Goal: Task Accomplishment & Management: Manage account settings

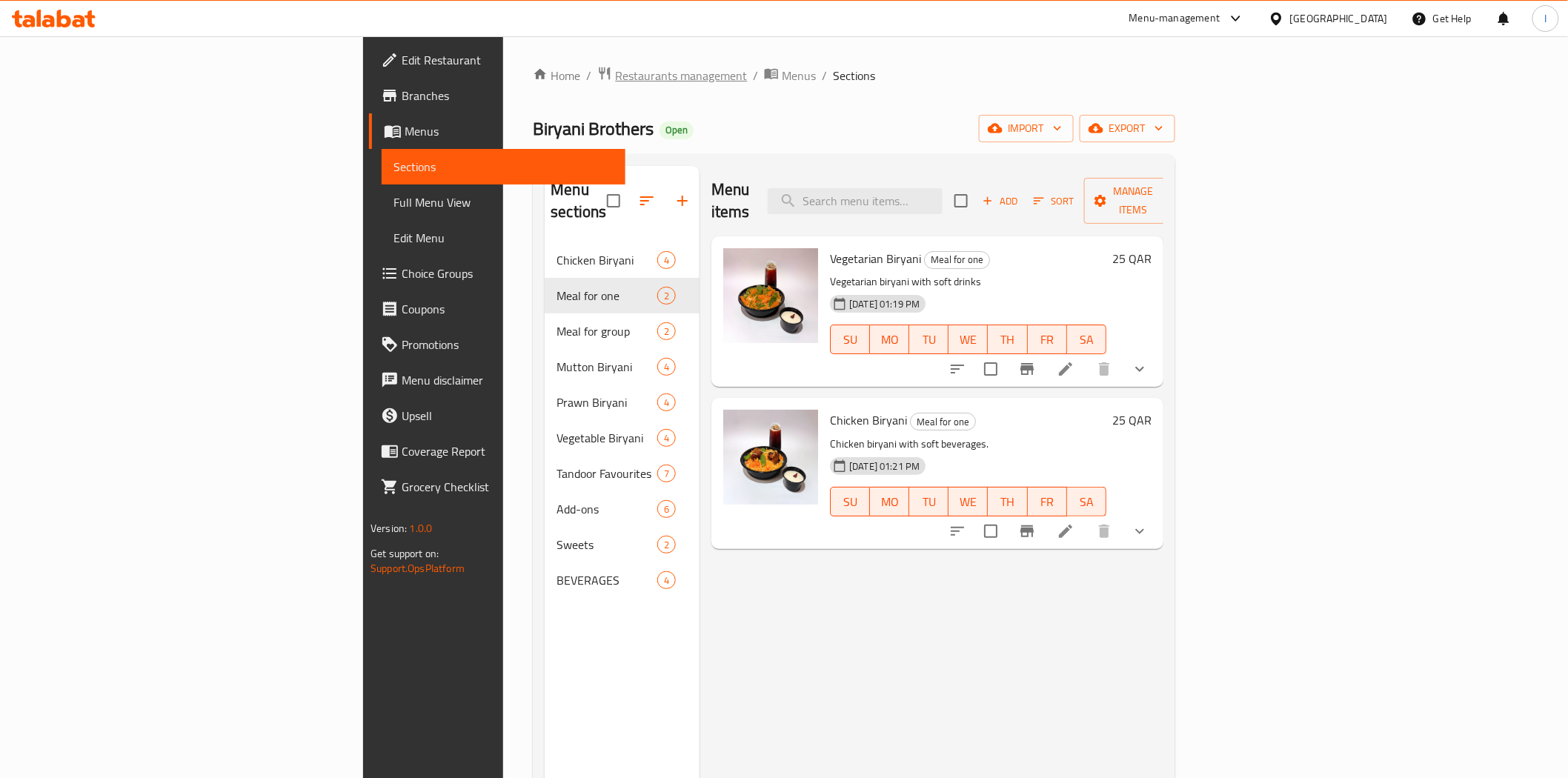
click at [615, 68] on span "Restaurants management" at bounding box center [681, 76] width 132 height 18
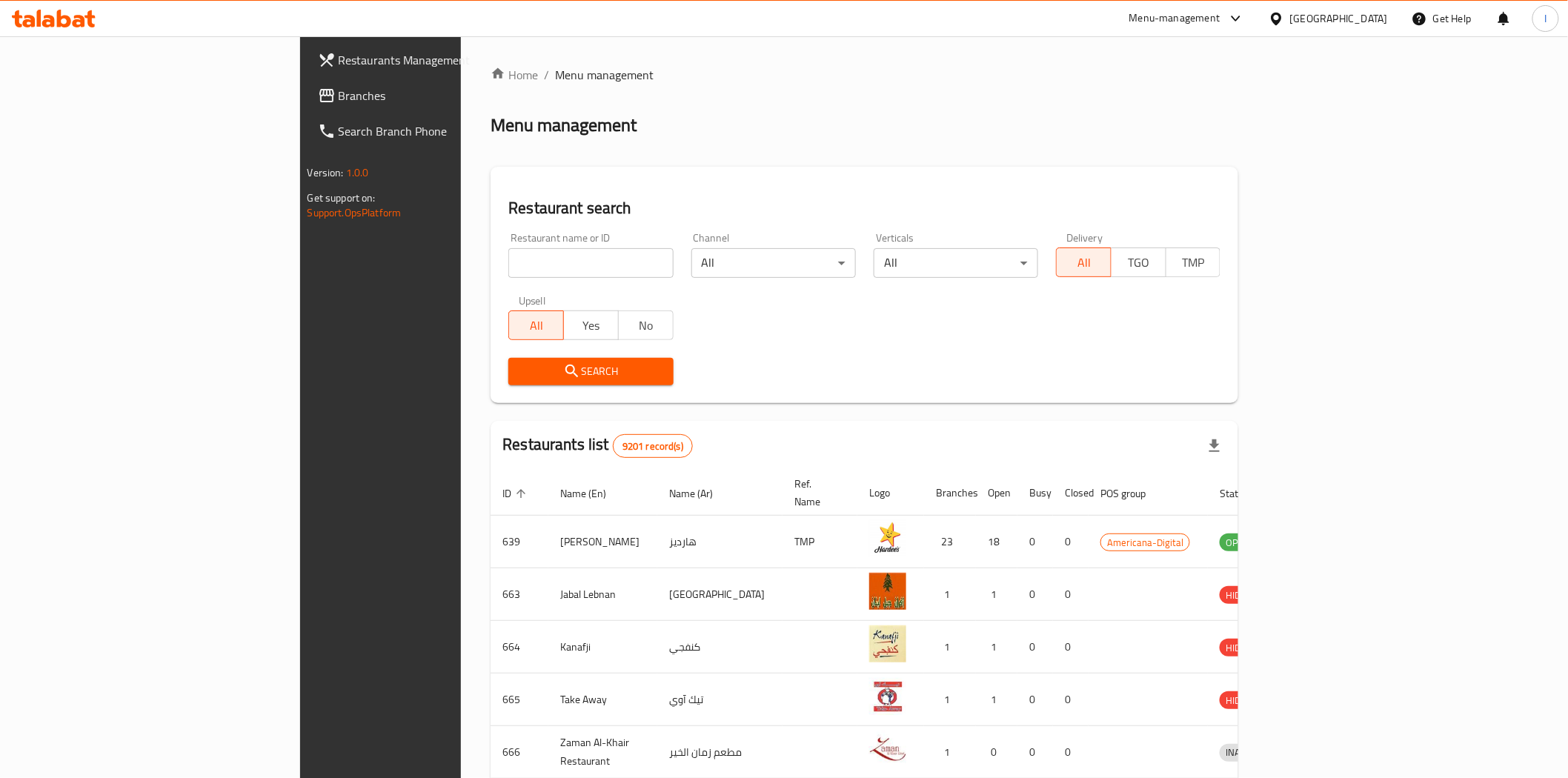
click at [508, 269] on input "search" at bounding box center [590, 263] width 165 height 30
type input "go crispy"
click at [520, 368] on span "Search" at bounding box center [591, 371] width 141 height 19
drag, startPoint x: 460, startPoint y: 270, endPoint x: 461, endPoint y: 262, distance: 8.1
click at [508, 270] on input "search" at bounding box center [590, 263] width 165 height 30
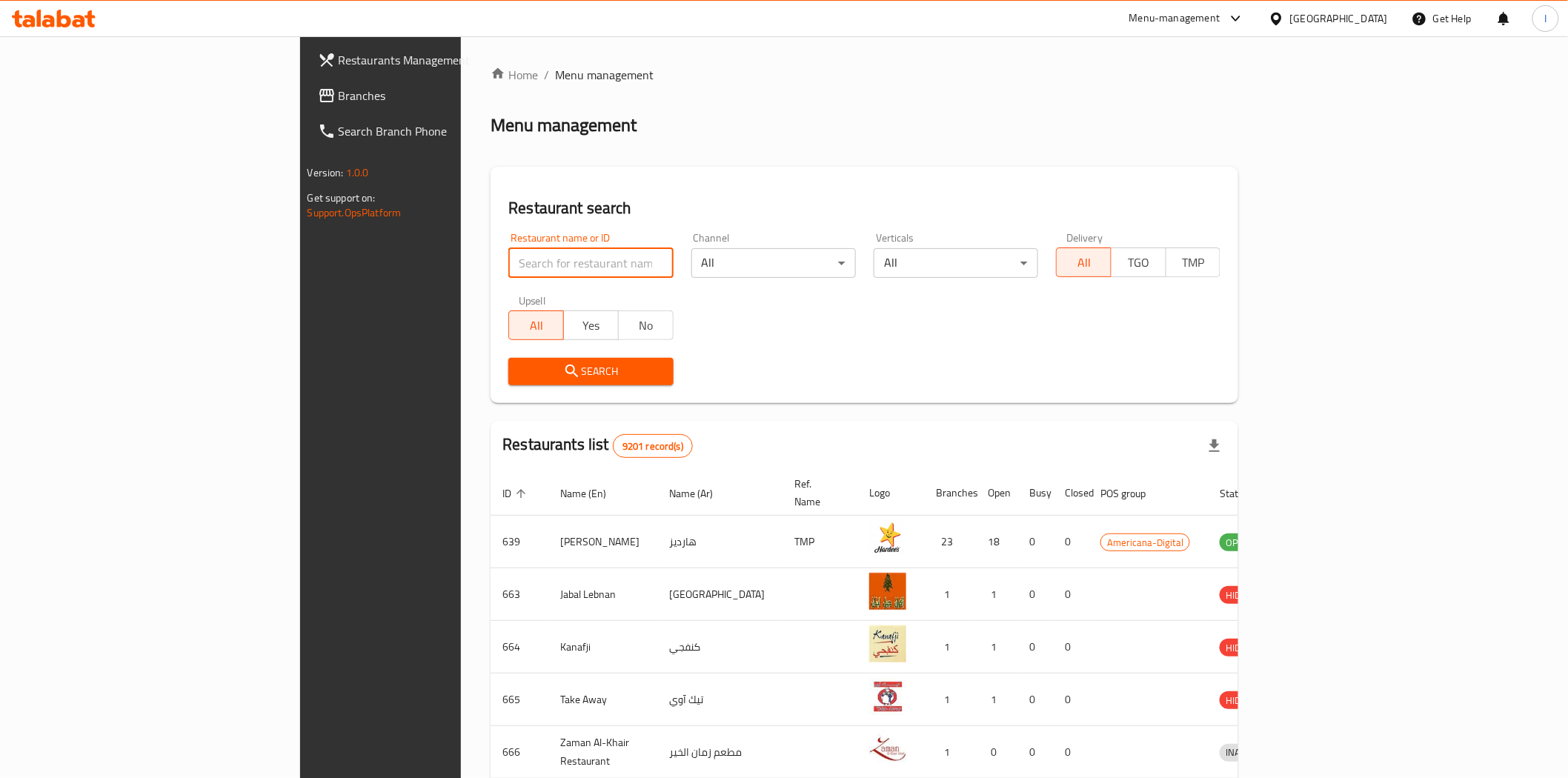
paste input "Go Crispy Restaurant"
type input "Go Crispy Restaurant"
click at [549, 363] on span "Search" at bounding box center [591, 371] width 141 height 19
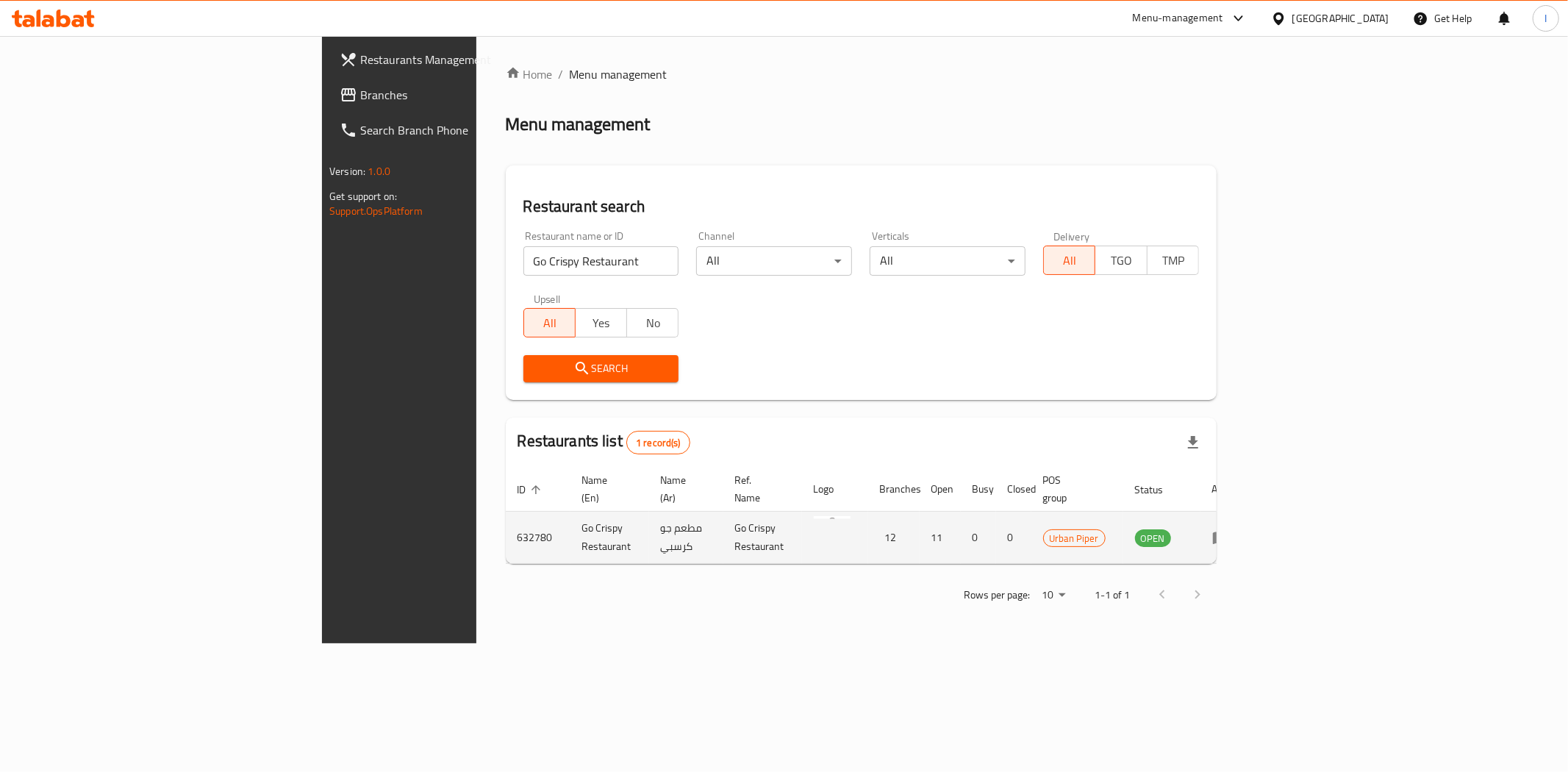
click at [1230, 529] on icon "enhanced table" at bounding box center [1222, 537] width 18 height 18
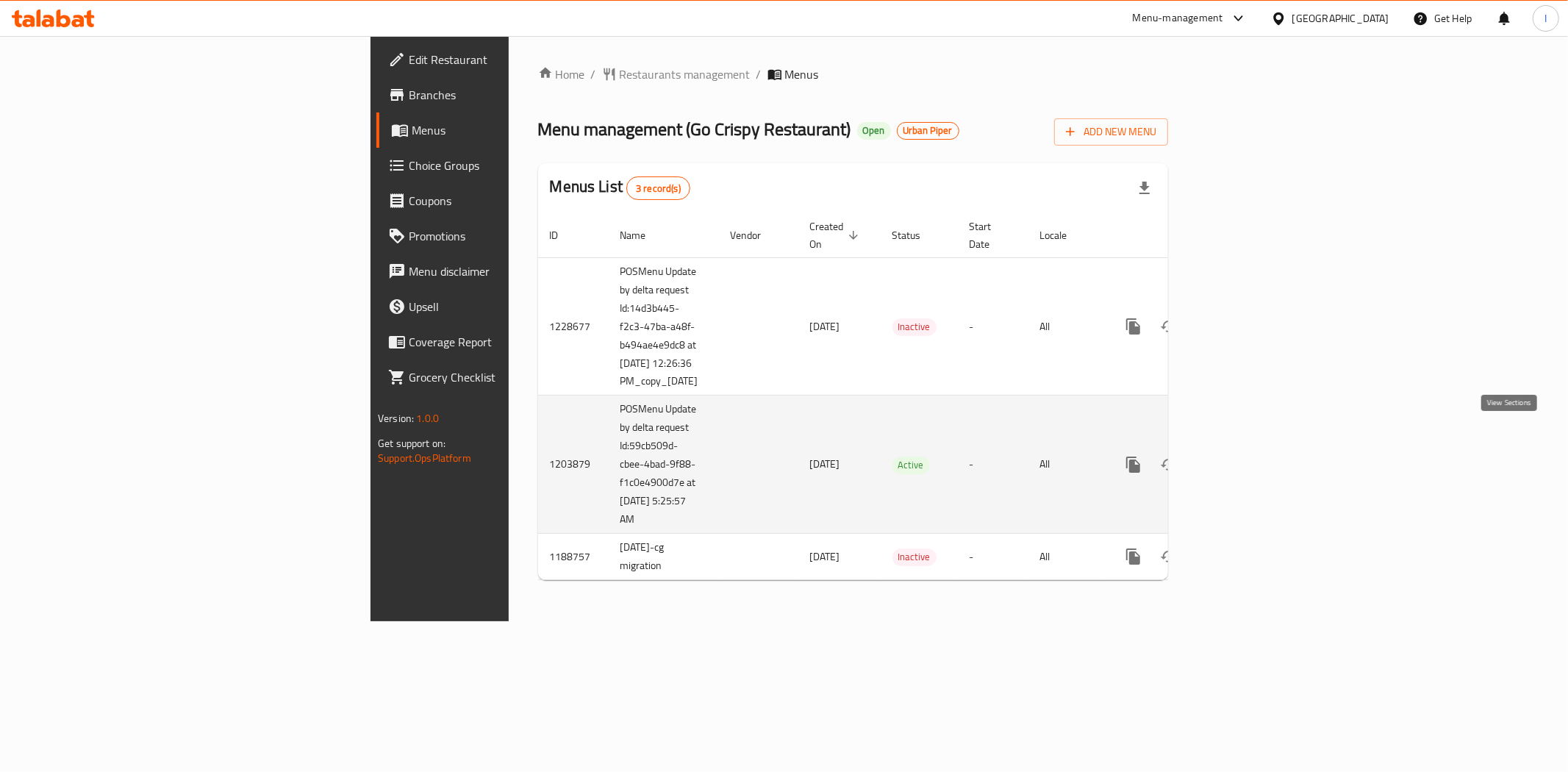
click at [1249, 456] on icon "enhanced table" at bounding box center [1240, 465] width 18 height 18
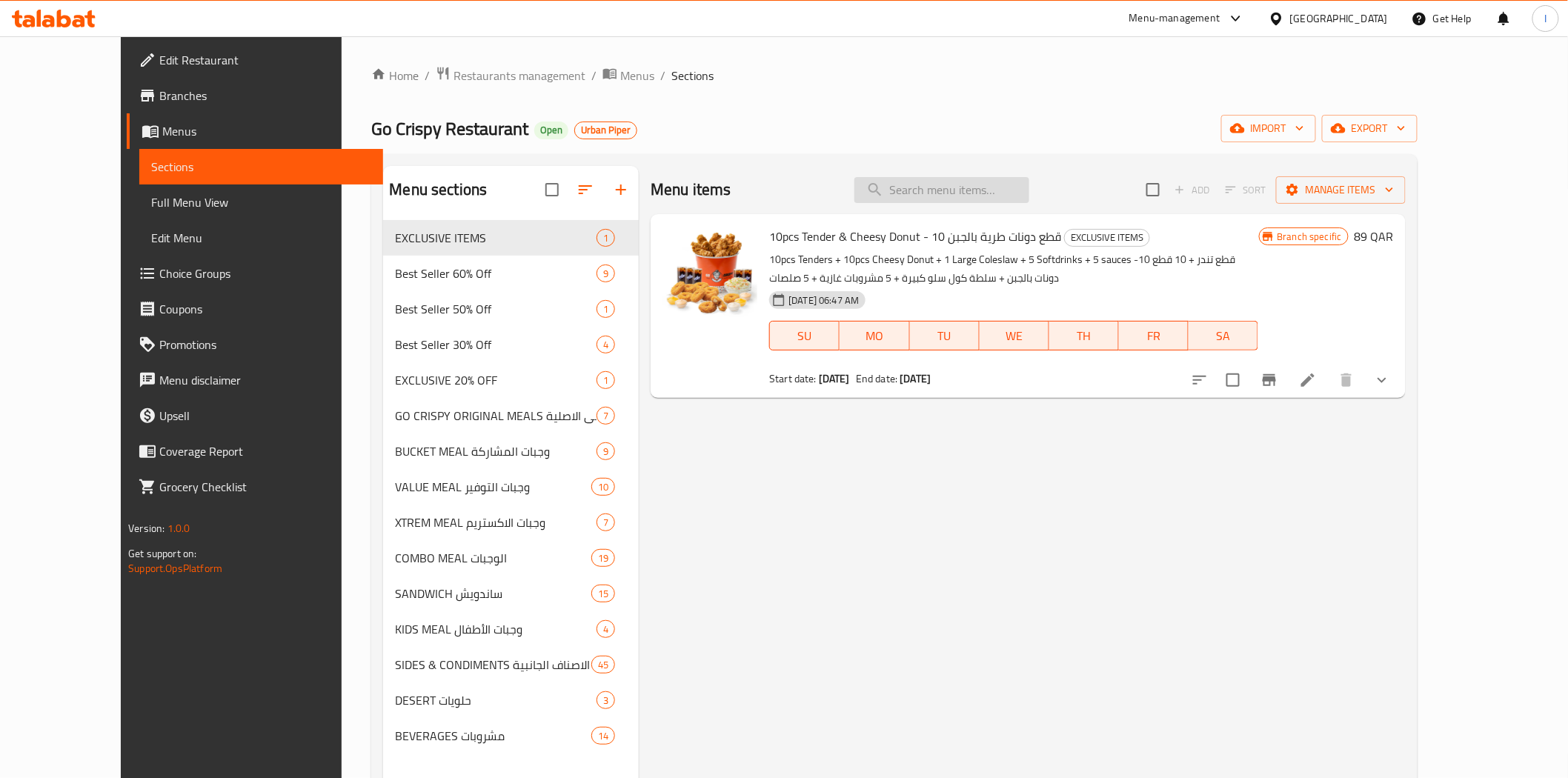
click at [967, 194] on input "search" at bounding box center [942, 190] width 175 height 26
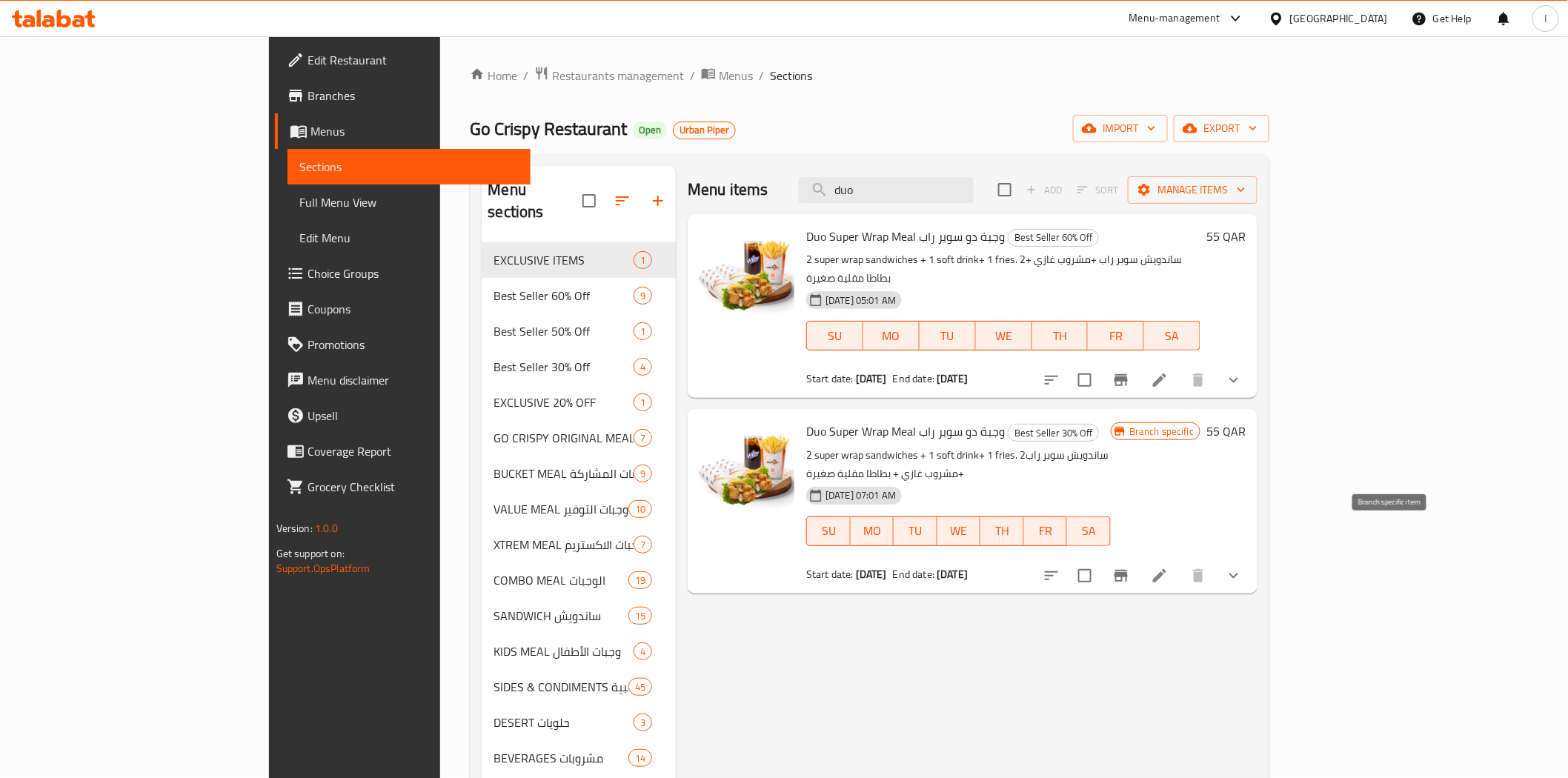
type input "duo"
click at [1128, 570] on icon "Branch-specific-item" at bounding box center [1121, 575] width 13 height 11
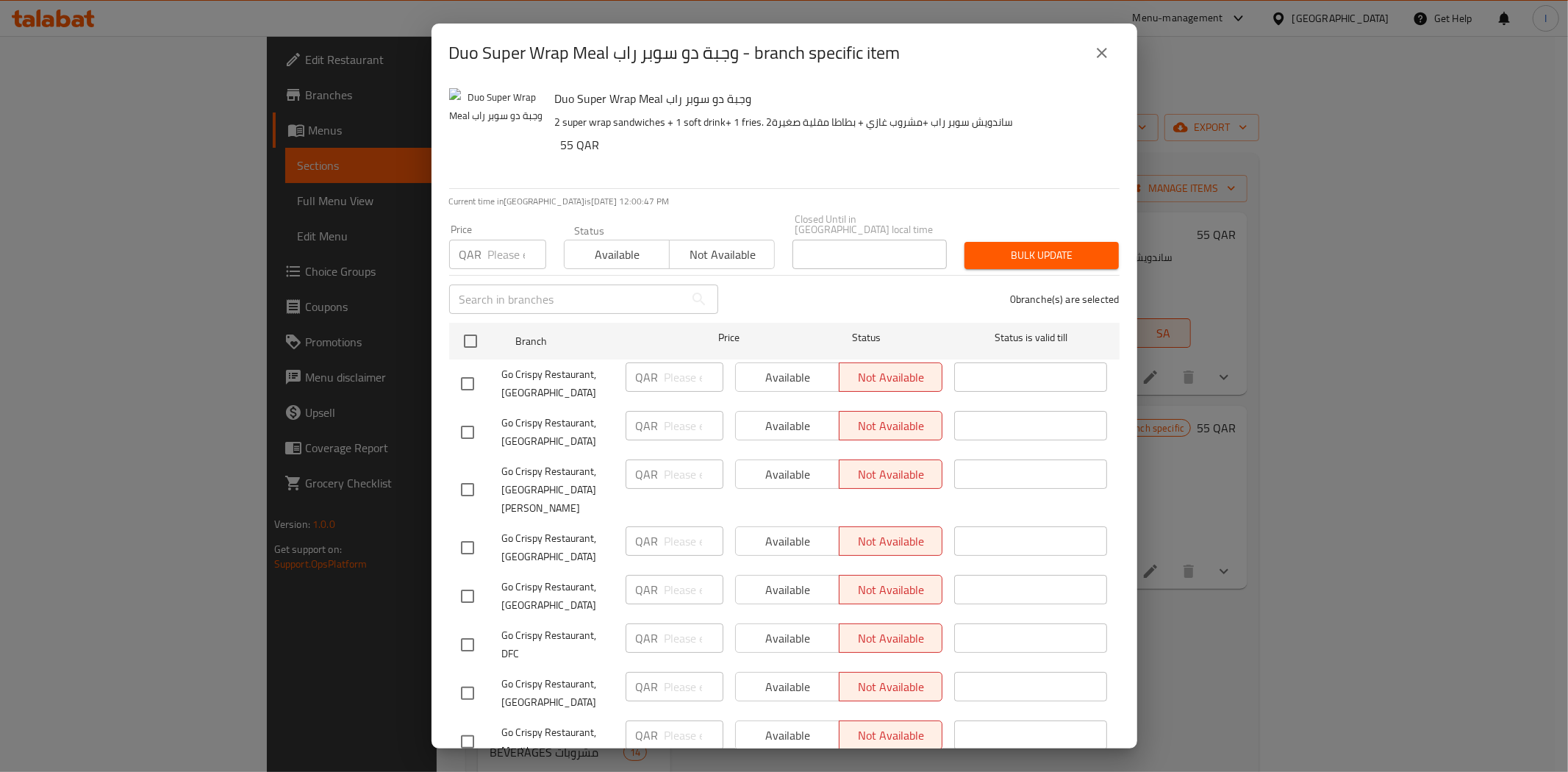
click at [1097, 53] on icon "close" at bounding box center [1102, 53] width 18 height 18
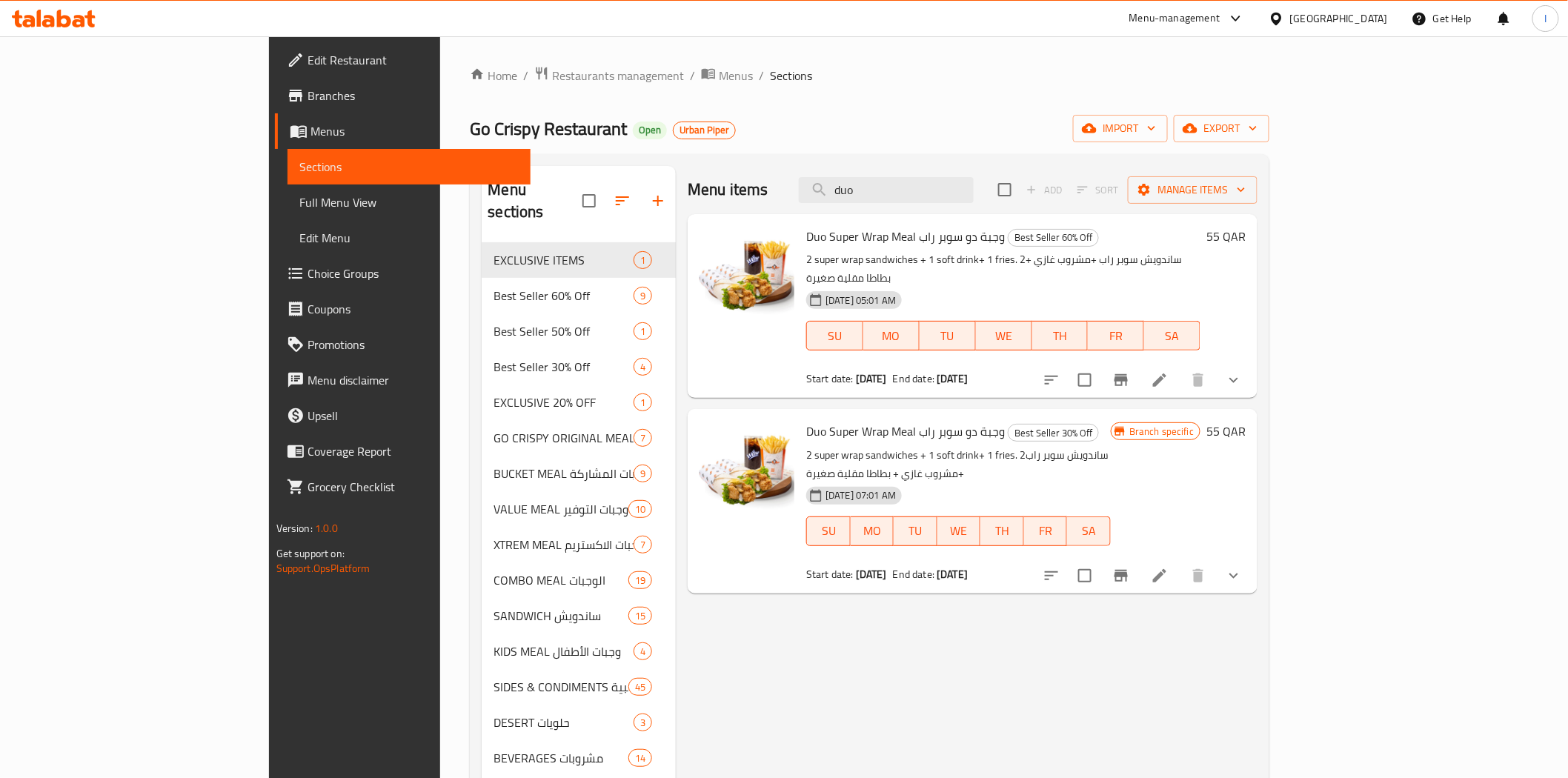
click at [1128, 374] on icon "Branch-specific-item" at bounding box center [1121, 379] width 13 height 11
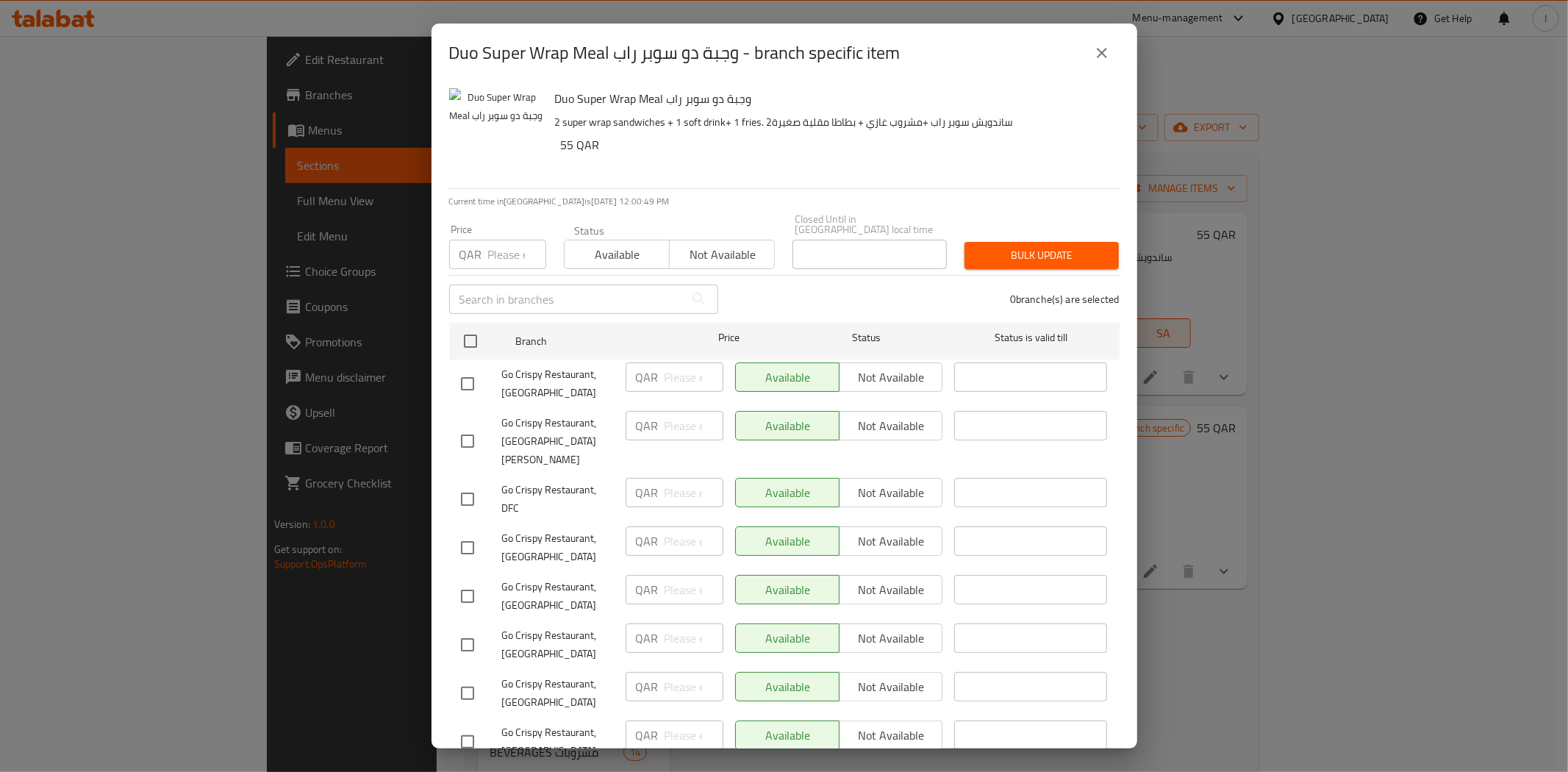
click at [1162, 100] on div "Duo Super Wrap Meal وجبة دو سوبر راب - branch specific item Duo Super Wrap Meal…" at bounding box center [784, 386] width 1568 height 772
click at [1093, 46] on icon "close" at bounding box center [1102, 53] width 18 height 18
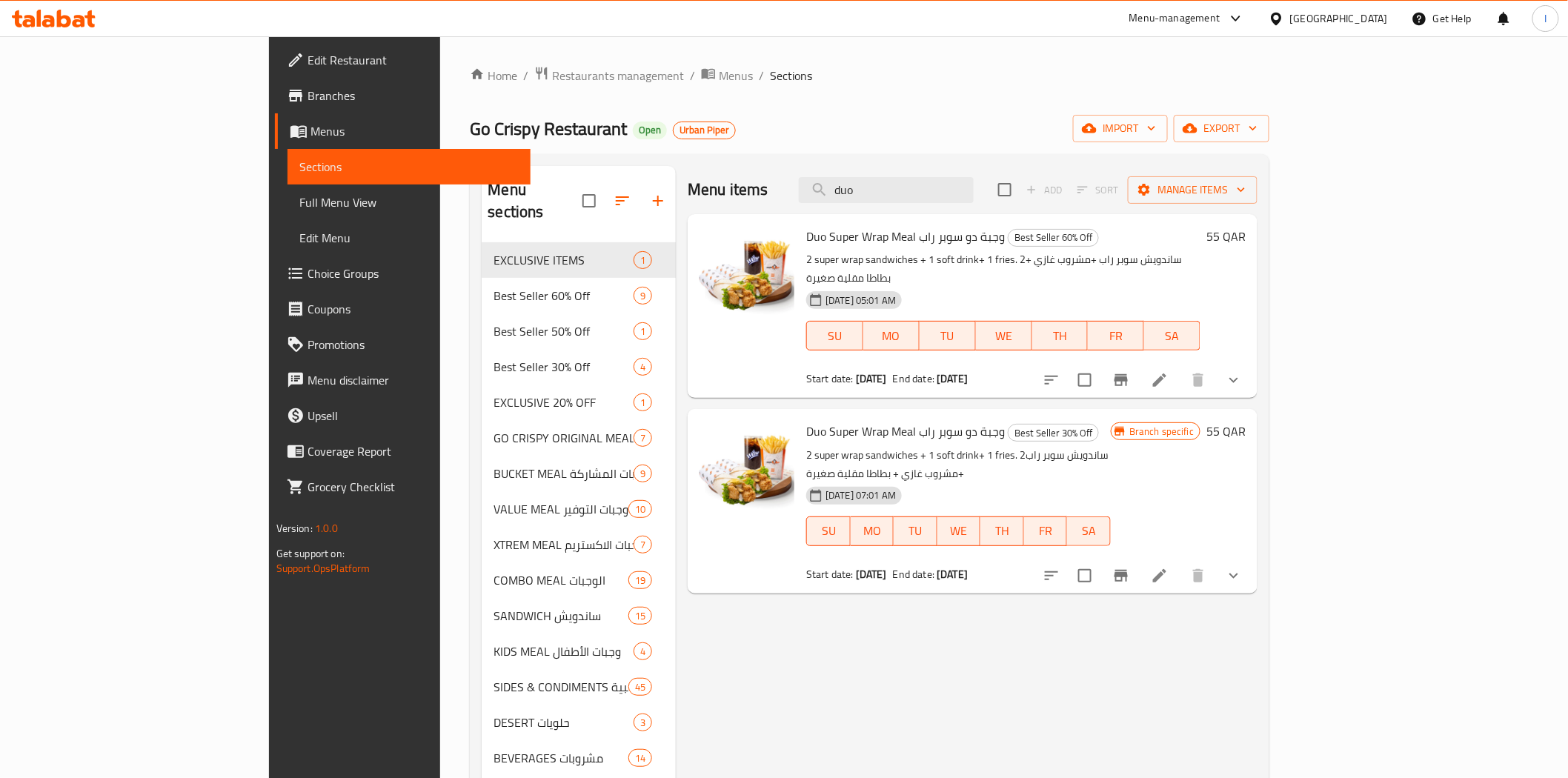
click at [815, 233] on span "Duo Super Wrap Meal وجبة دو سوبر راب" at bounding box center [905, 236] width 198 height 22
click at [1130, 371] on icon "Branch-specific-item" at bounding box center [1121, 380] width 18 height 18
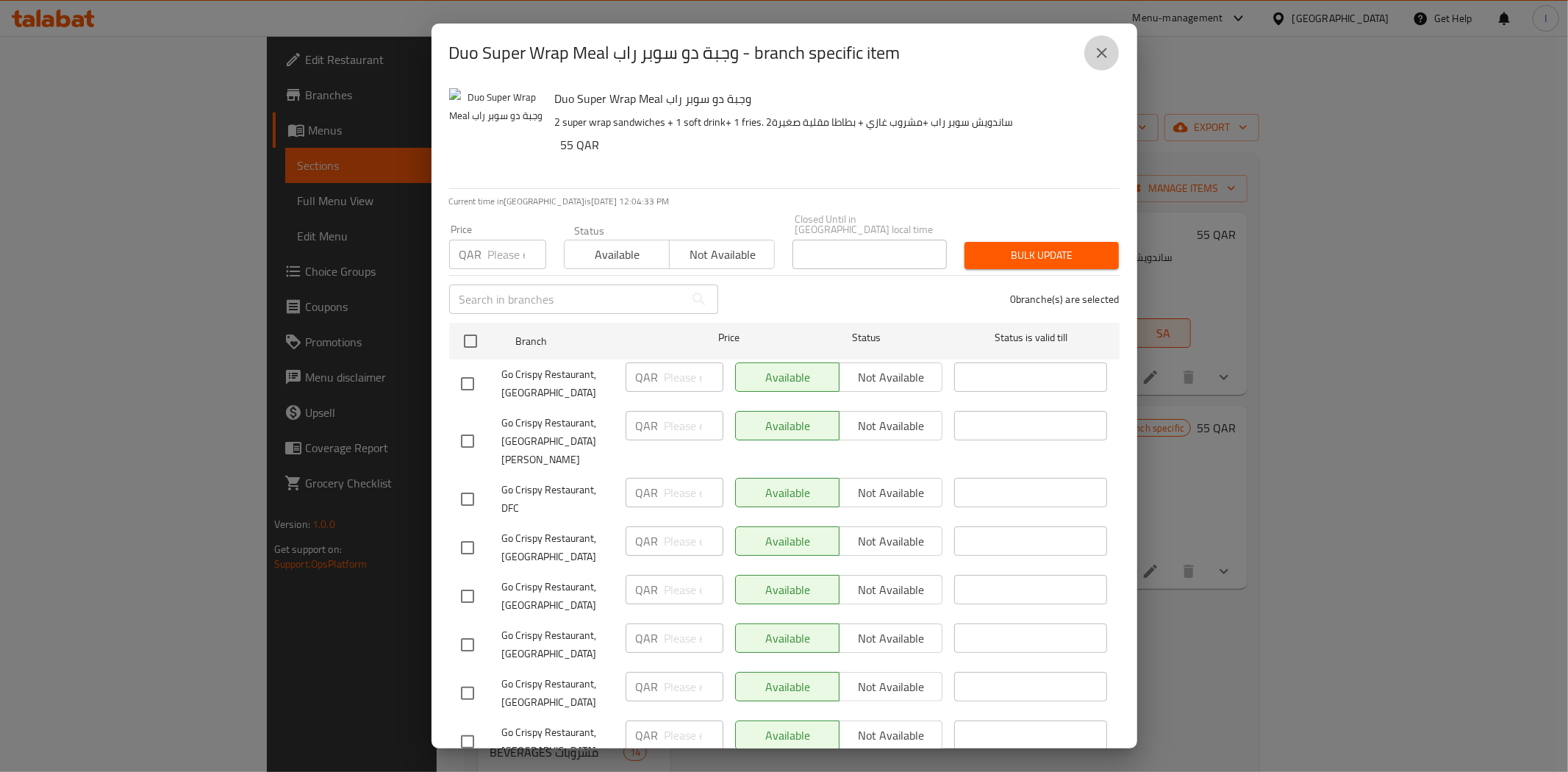
click at [1096, 53] on icon "close" at bounding box center [1102, 53] width 18 height 18
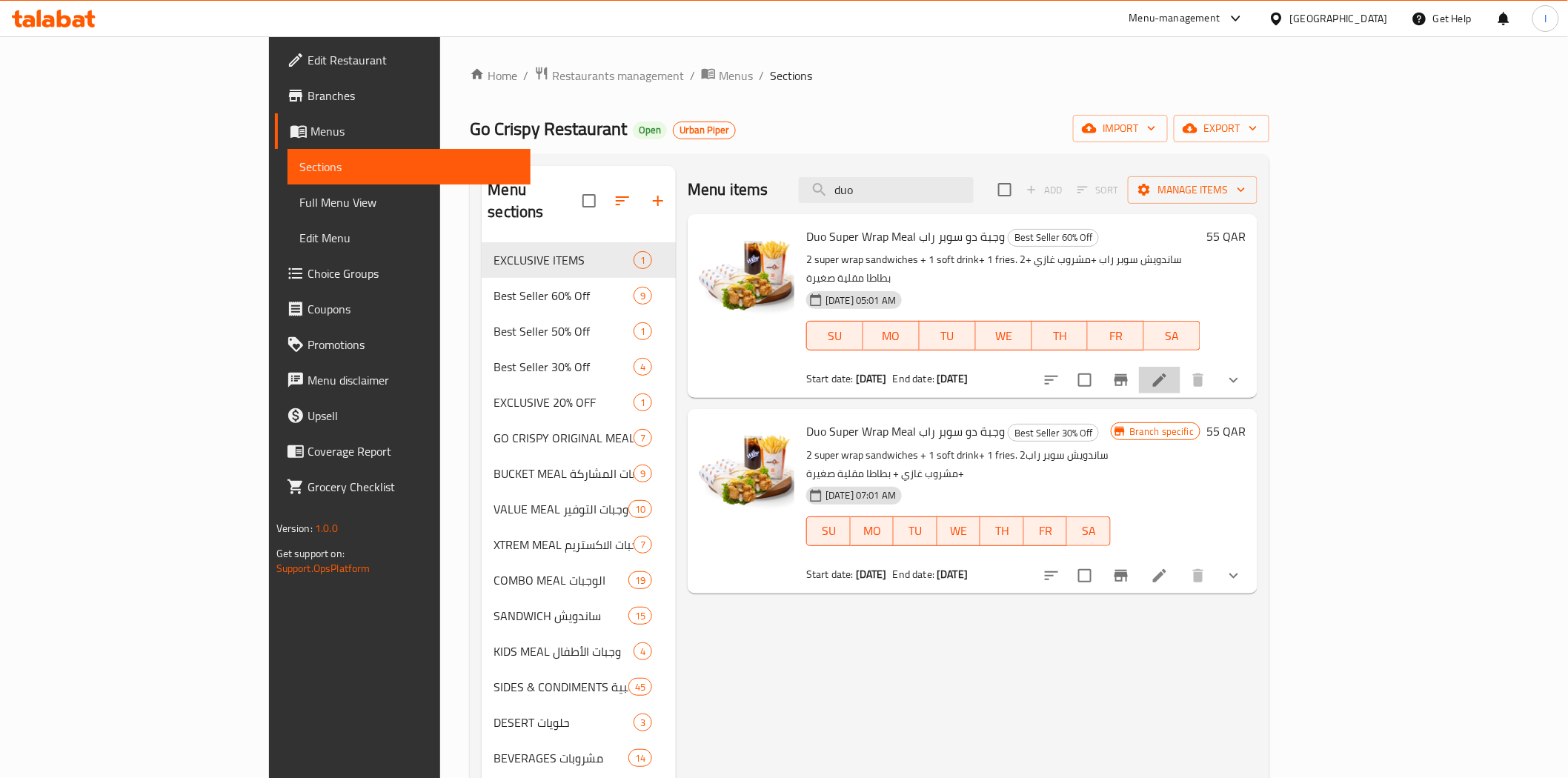
click at [1181, 367] on li at bounding box center [1159, 380] width 41 height 26
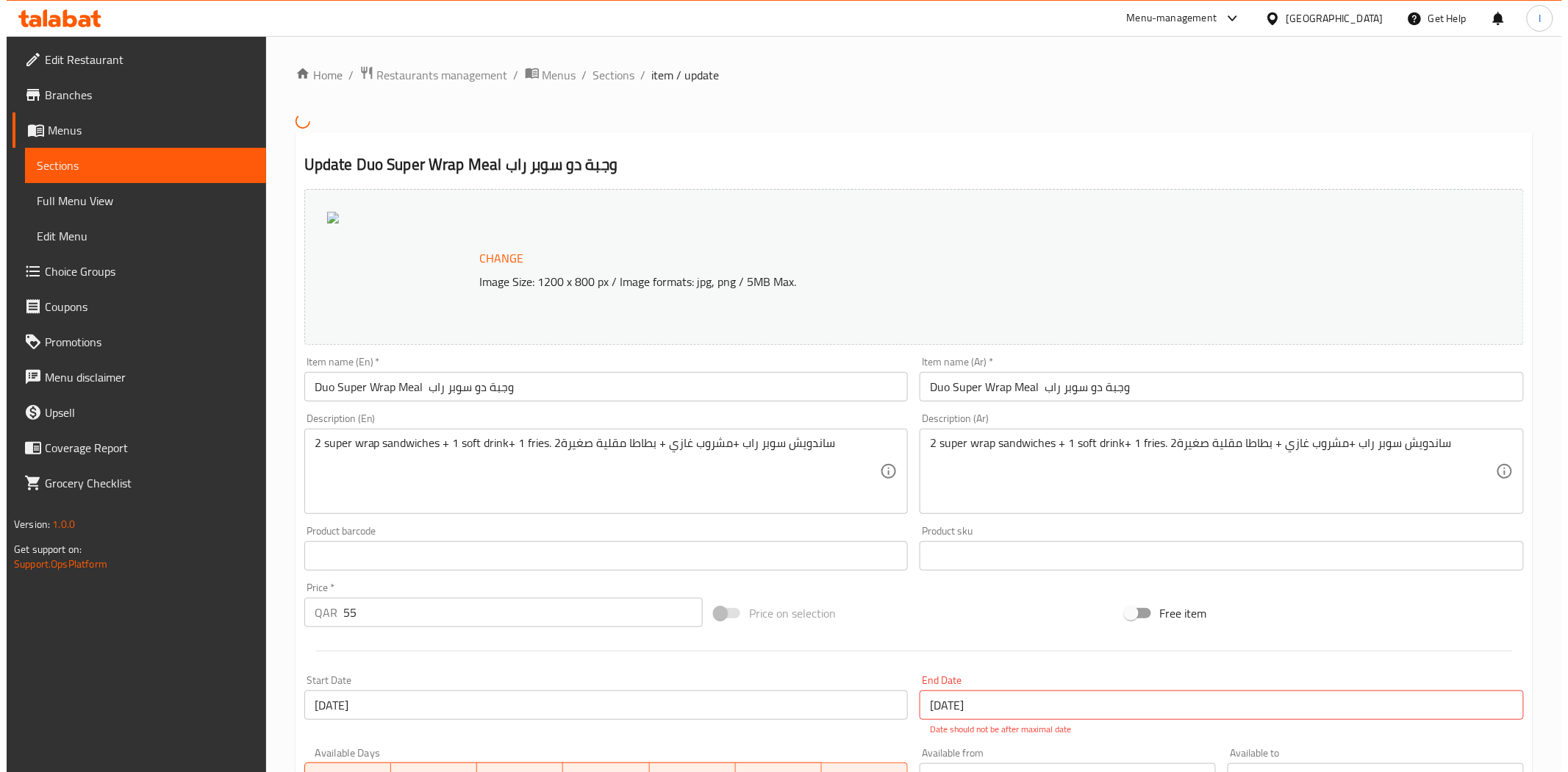
scroll to position [218, 0]
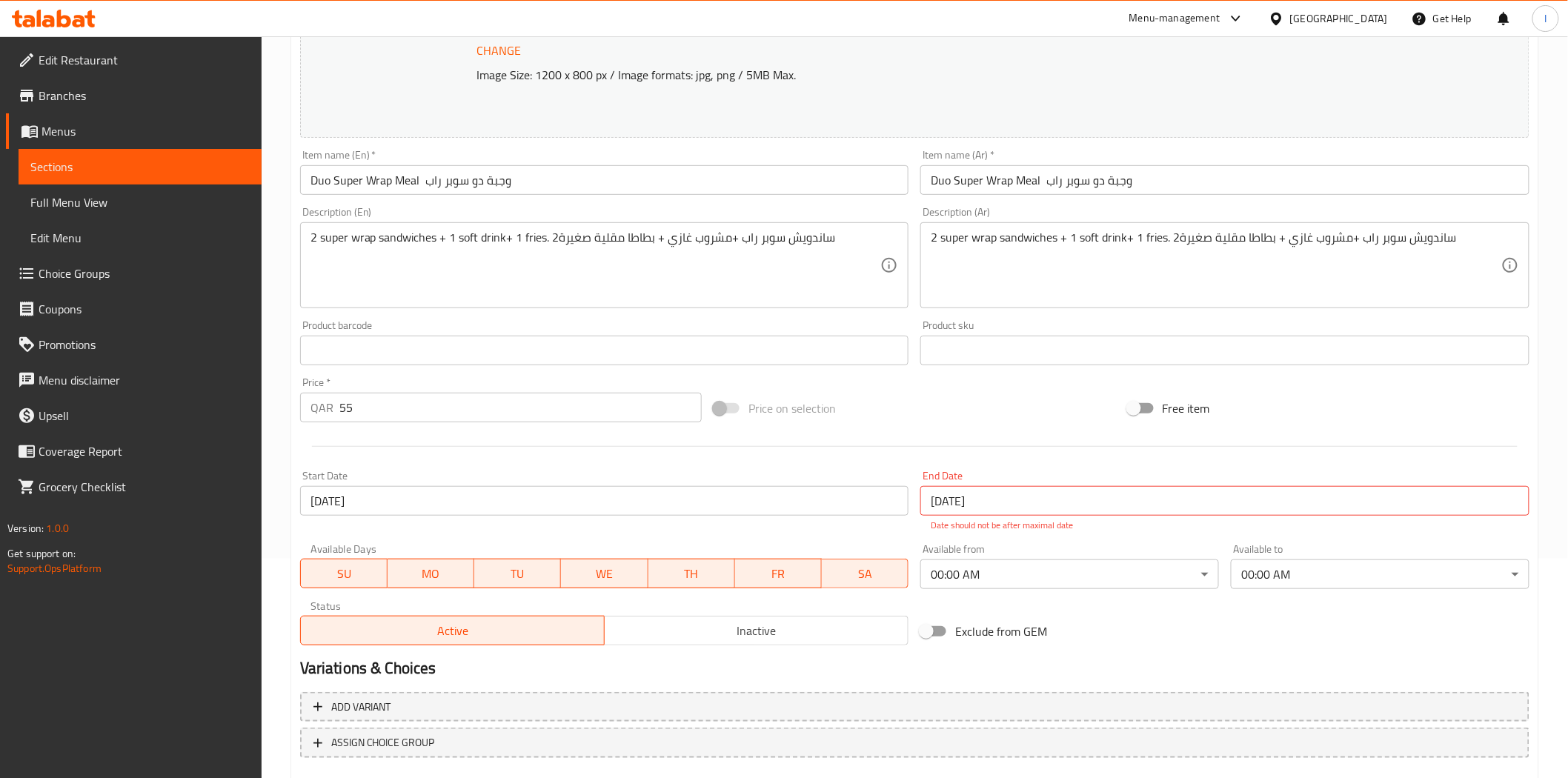
click at [972, 493] on input "[DATE]" at bounding box center [1225, 501] width 609 height 30
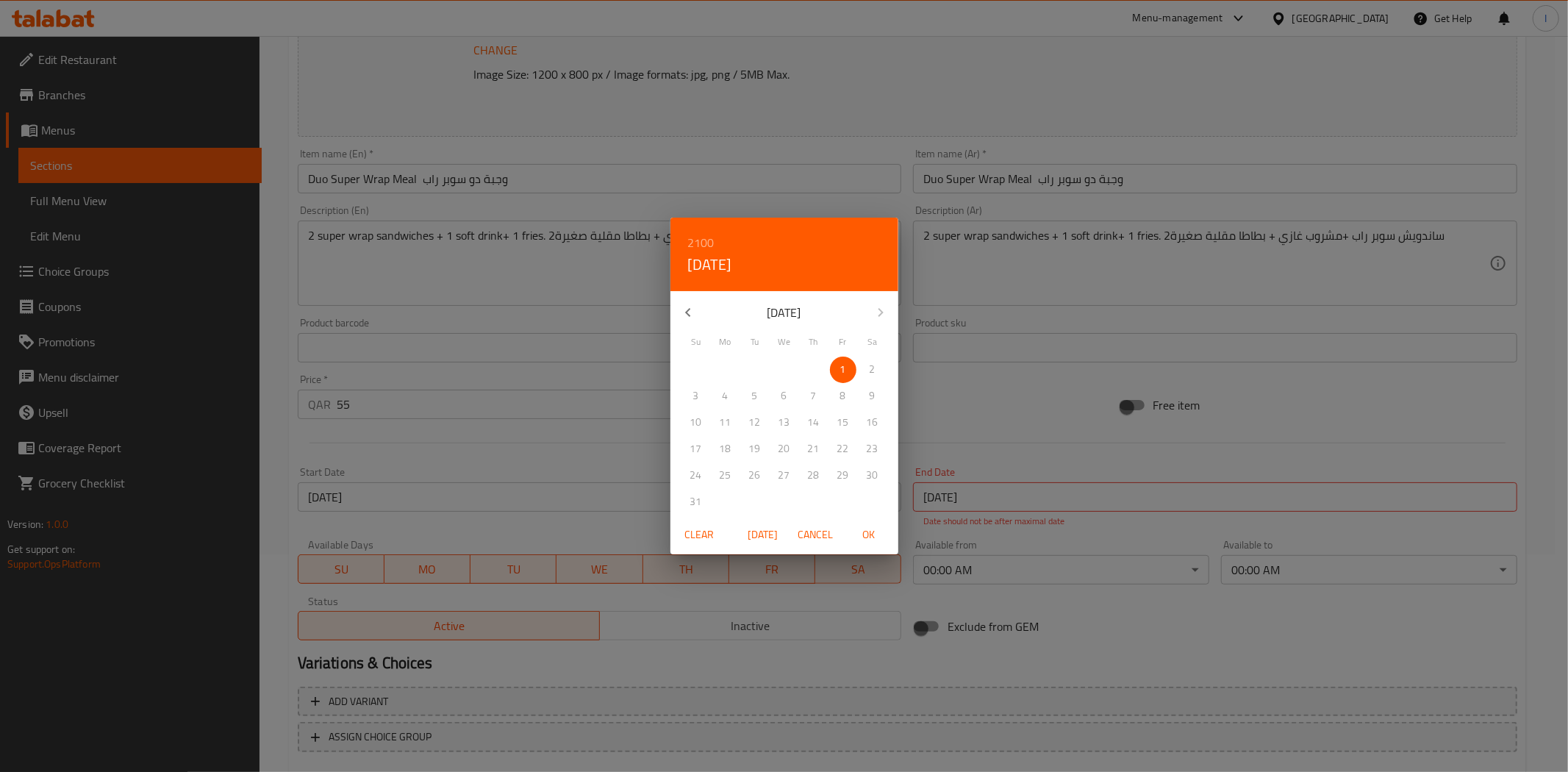
click at [692, 306] on icon "button" at bounding box center [688, 312] width 18 height 18
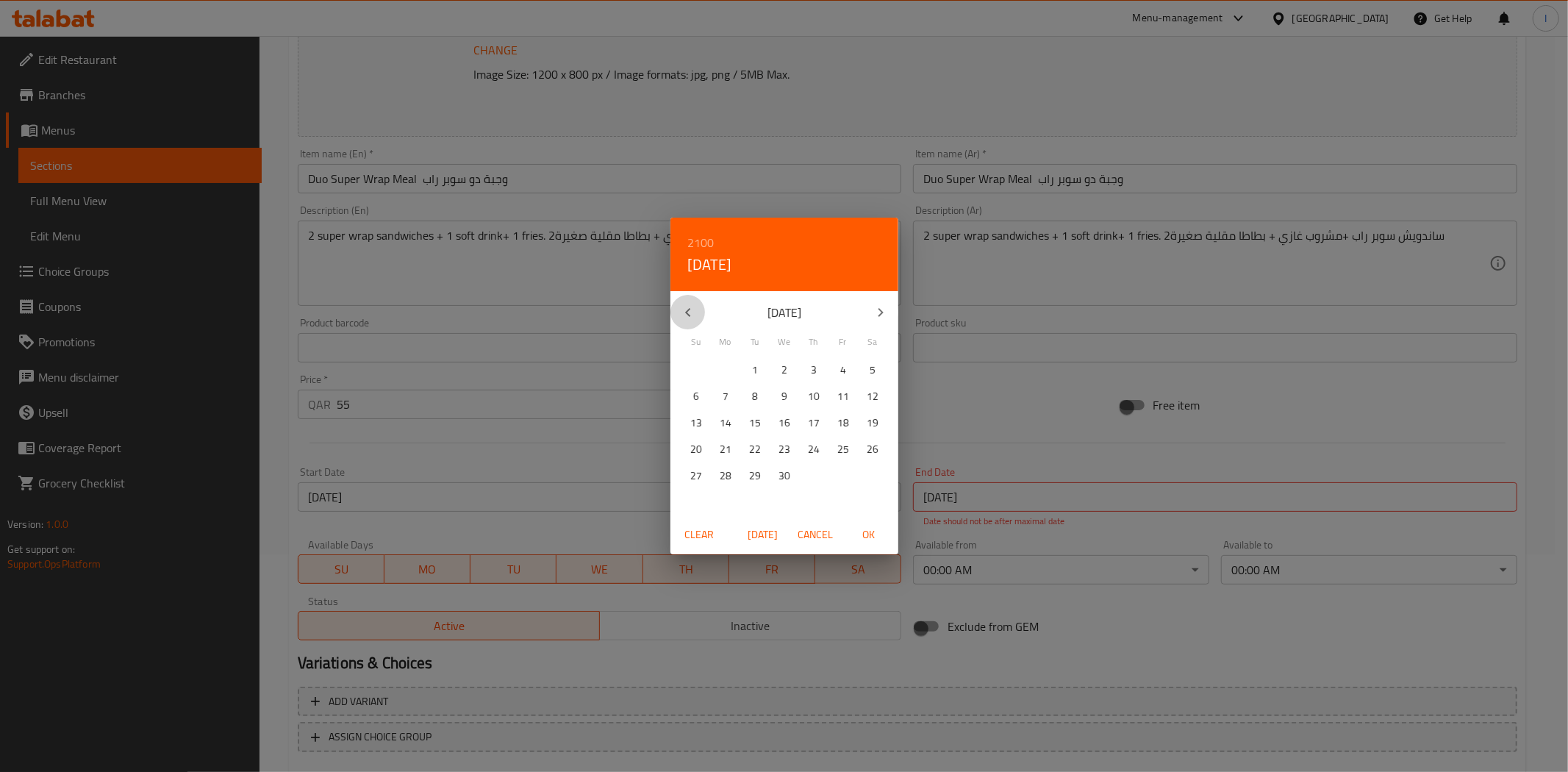
click at [692, 306] on icon "button" at bounding box center [688, 312] width 18 height 18
click at [696, 237] on h6 "2100" at bounding box center [701, 243] width 26 height 21
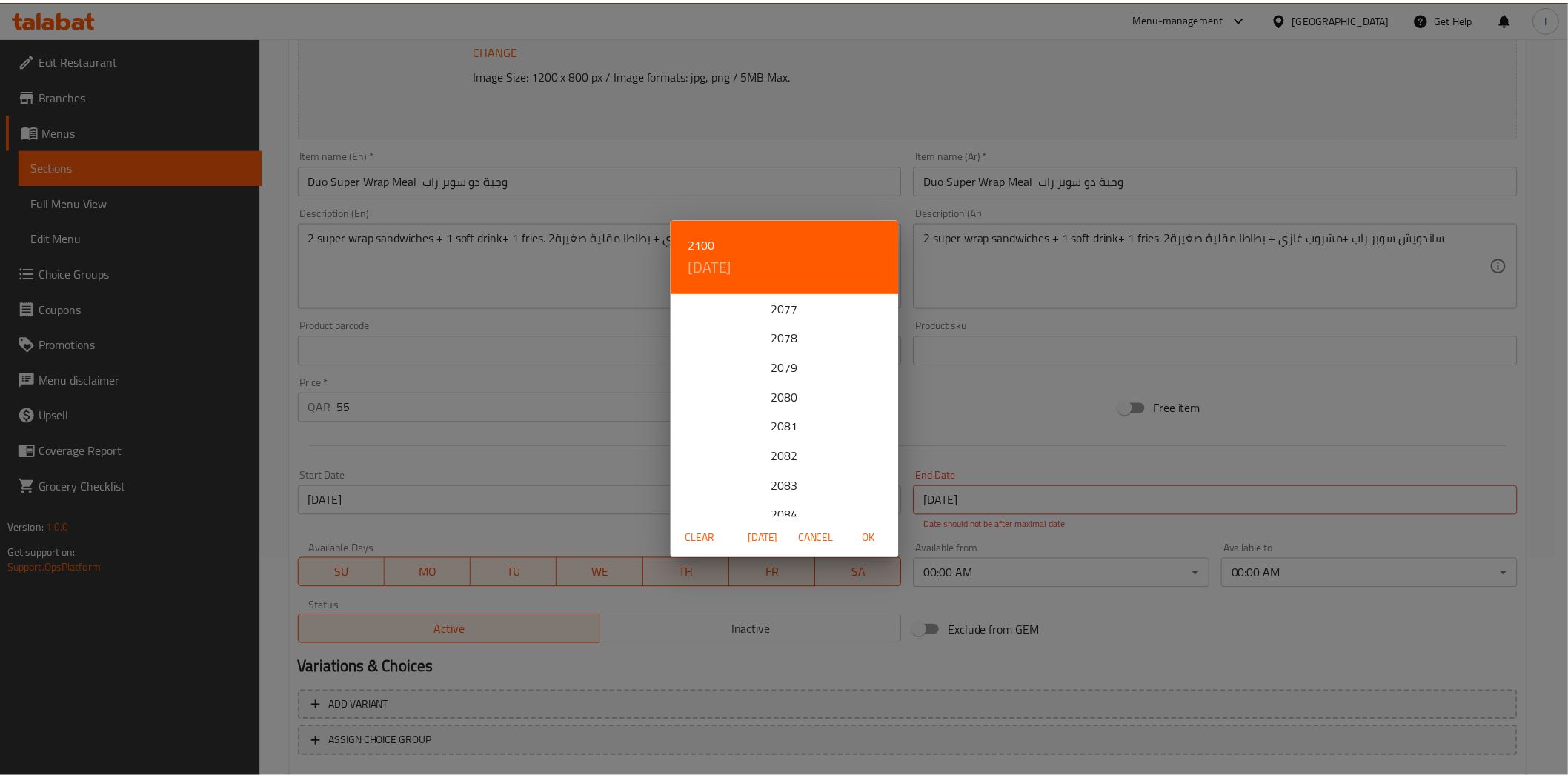
scroll to position [947, 0]
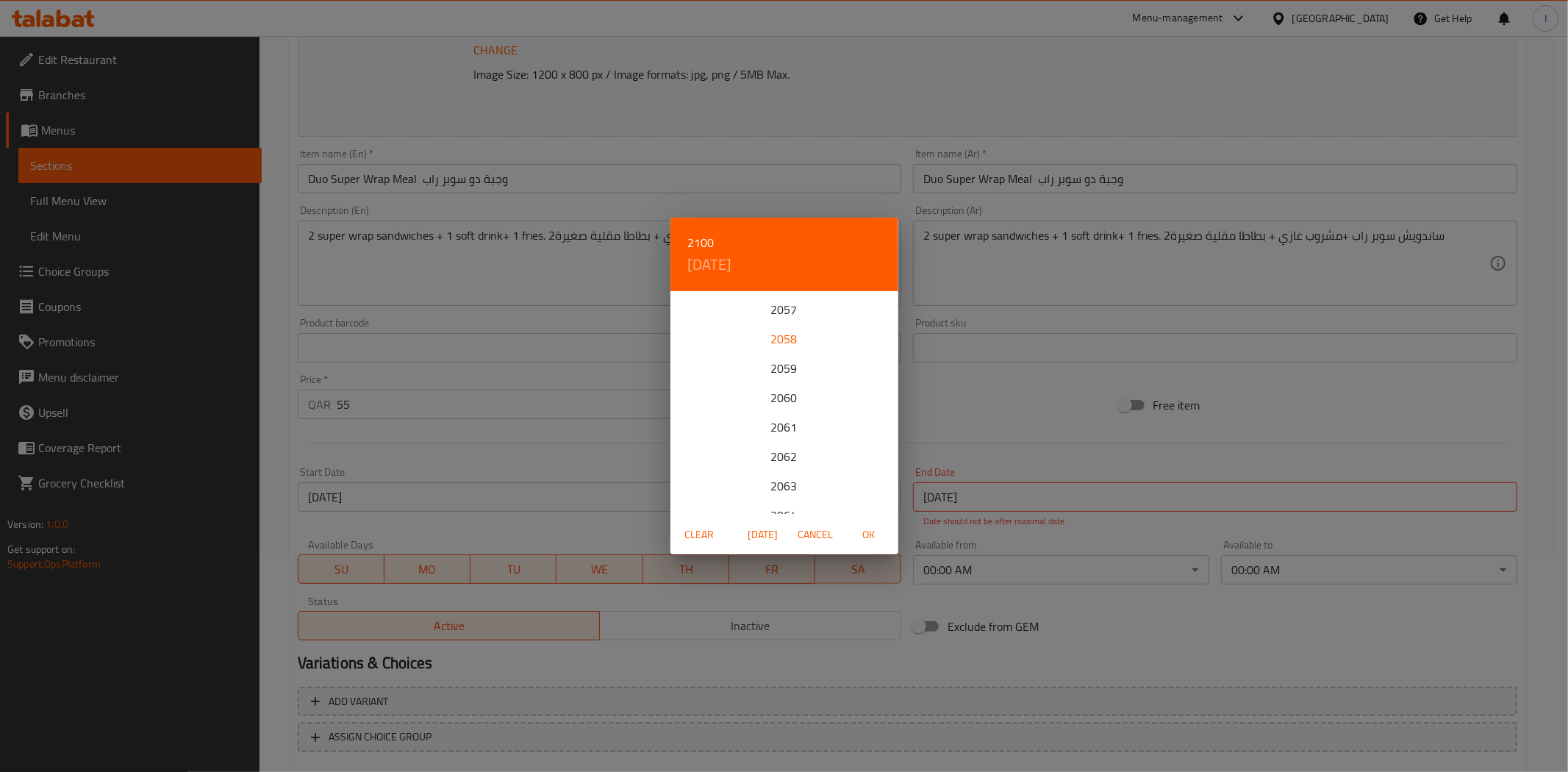
click at [777, 333] on div "2058" at bounding box center [784, 340] width 228 height 30
click at [871, 533] on span "OK" at bounding box center [869, 535] width 35 height 18
type input "[DATE]"
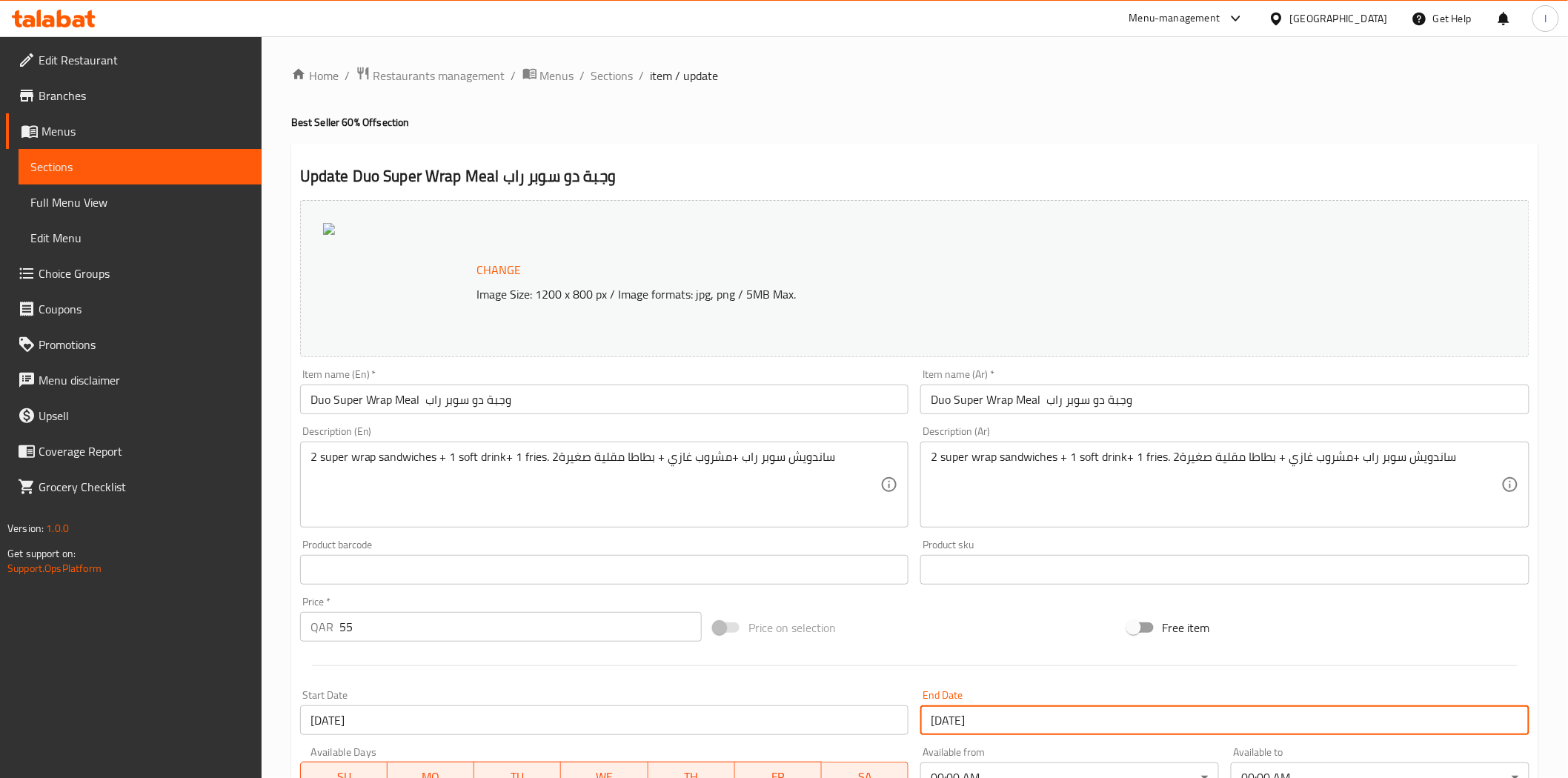
scroll to position [288, 0]
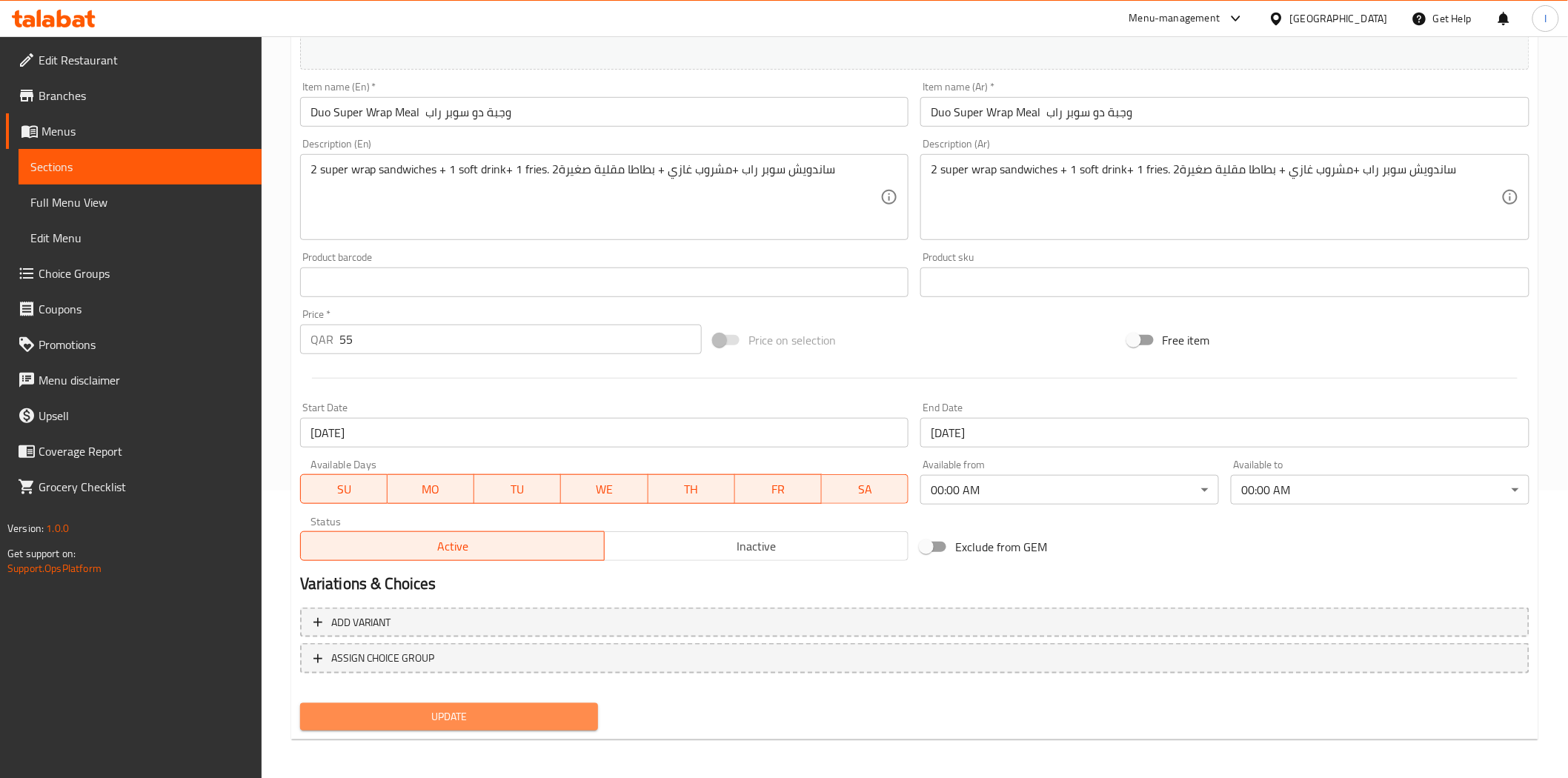
click at [526, 722] on span "Update" at bounding box center [450, 716] width 275 height 19
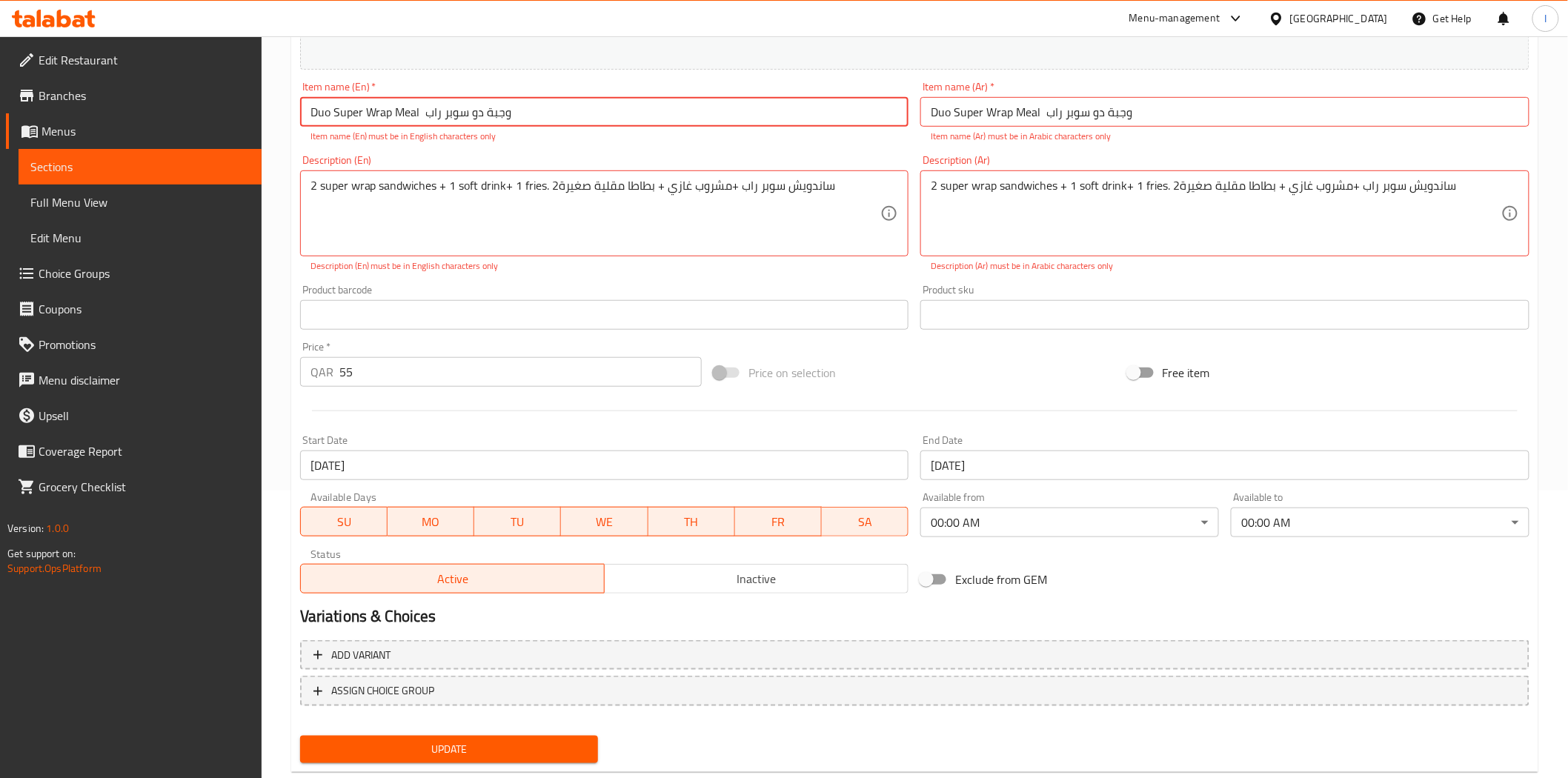
type input "Duo Super Wrap Meal وجبة دو سوبر راب"
click at [526, 303] on input "text" at bounding box center [604, 315] width 609 height 30
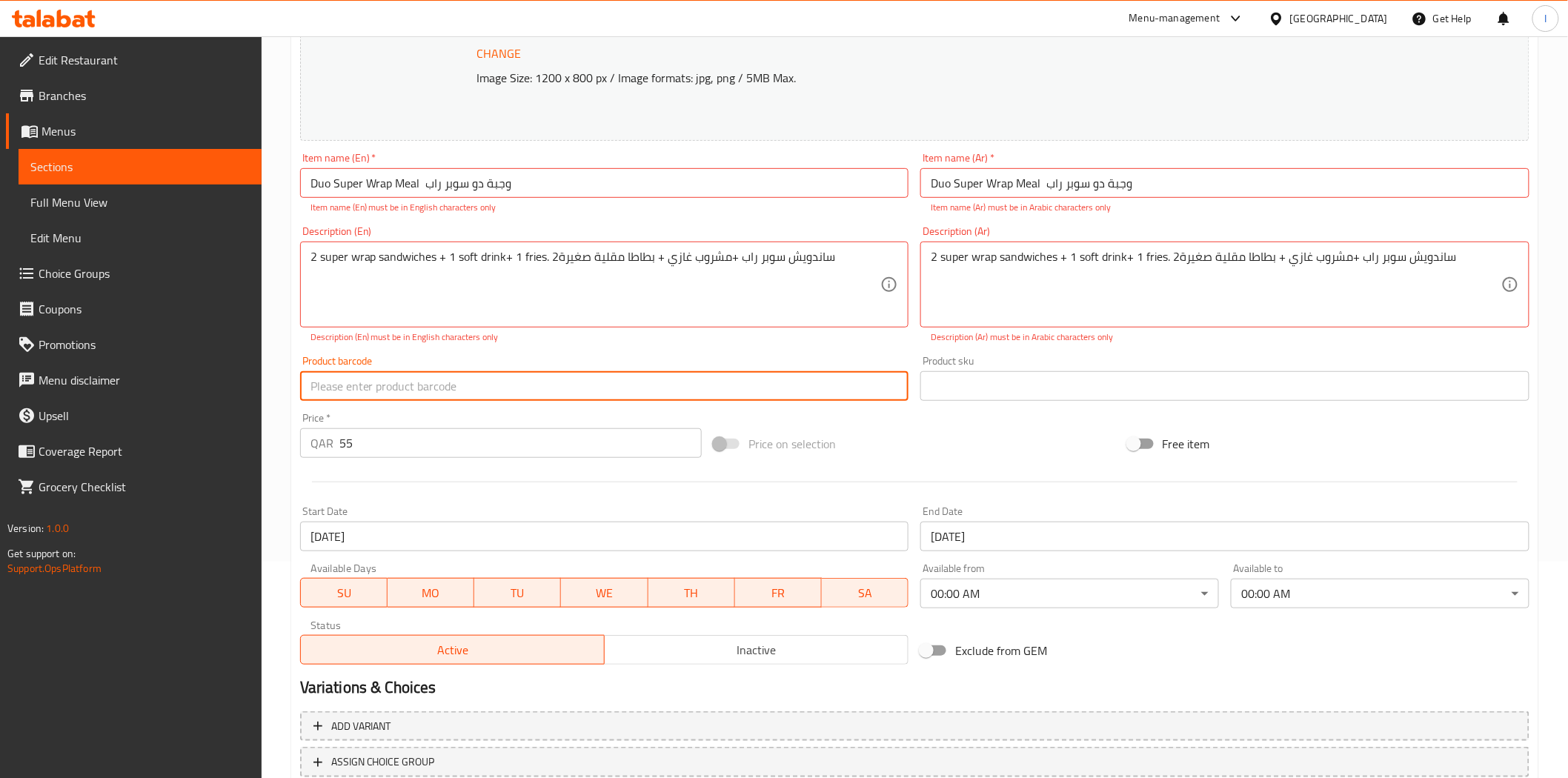
scroll to position [0, 0]
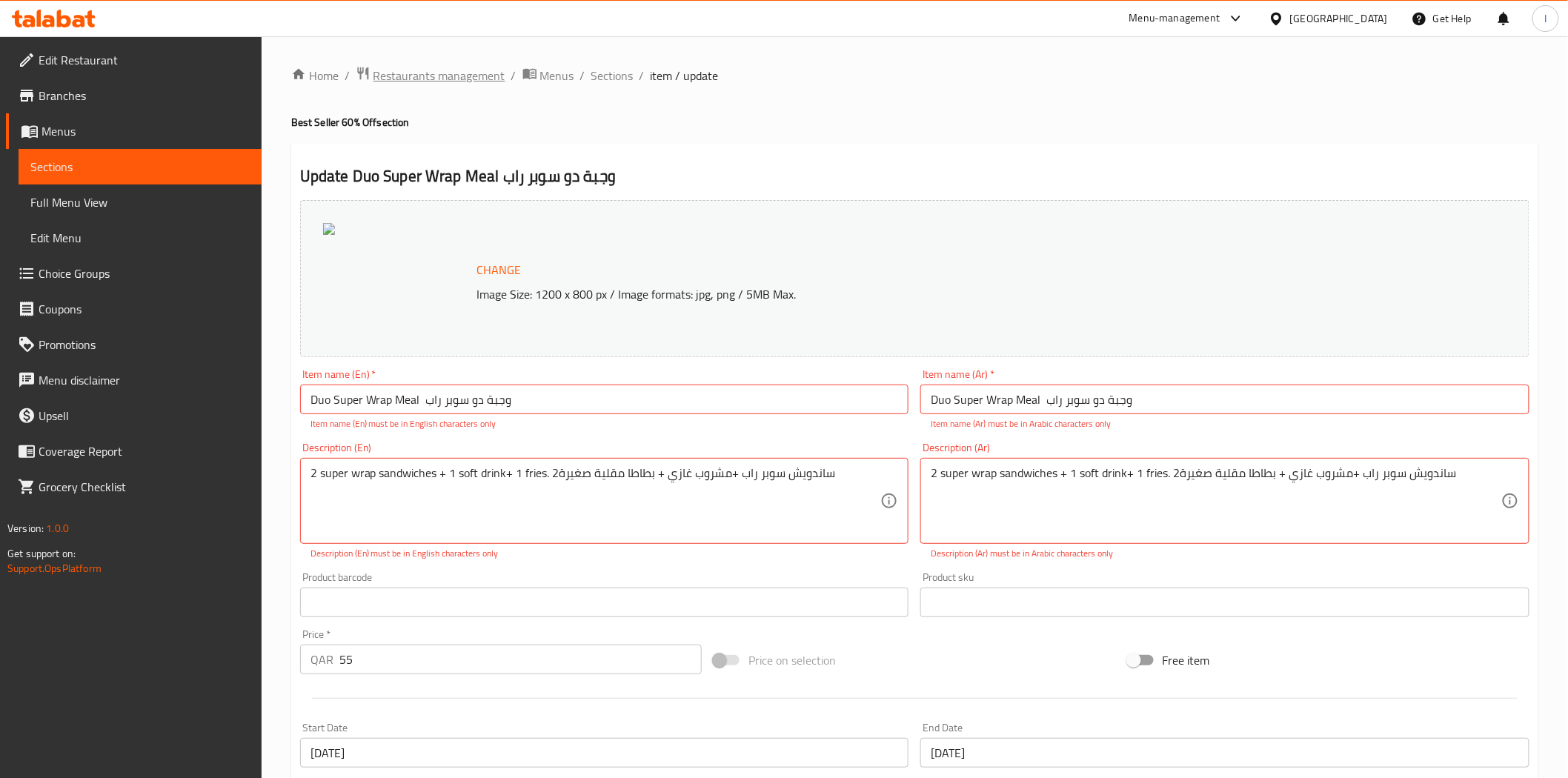
click at [448, 78] on span "Restaurants management" at bounding box center [439, 76] width 132 height 18
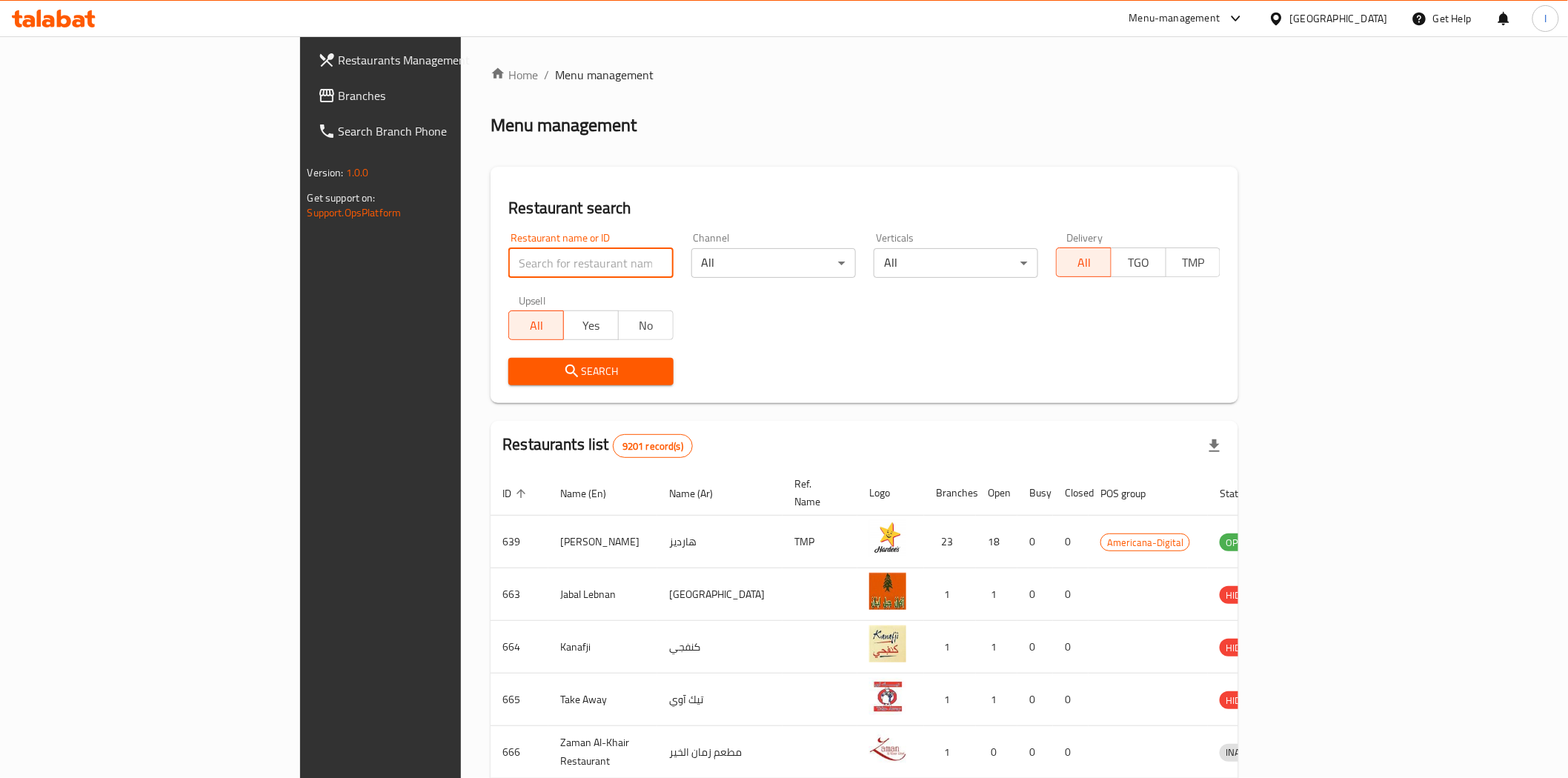
click at [508, 258] on input "search" at bounding box center [590, 263] width 165 height 30
paste input "Go Crispy Restaurant"
type input "Go Crispy Restaurant"
click at [520, 364] on span "Search" at bounding box center [591, 371] width 141 height 19
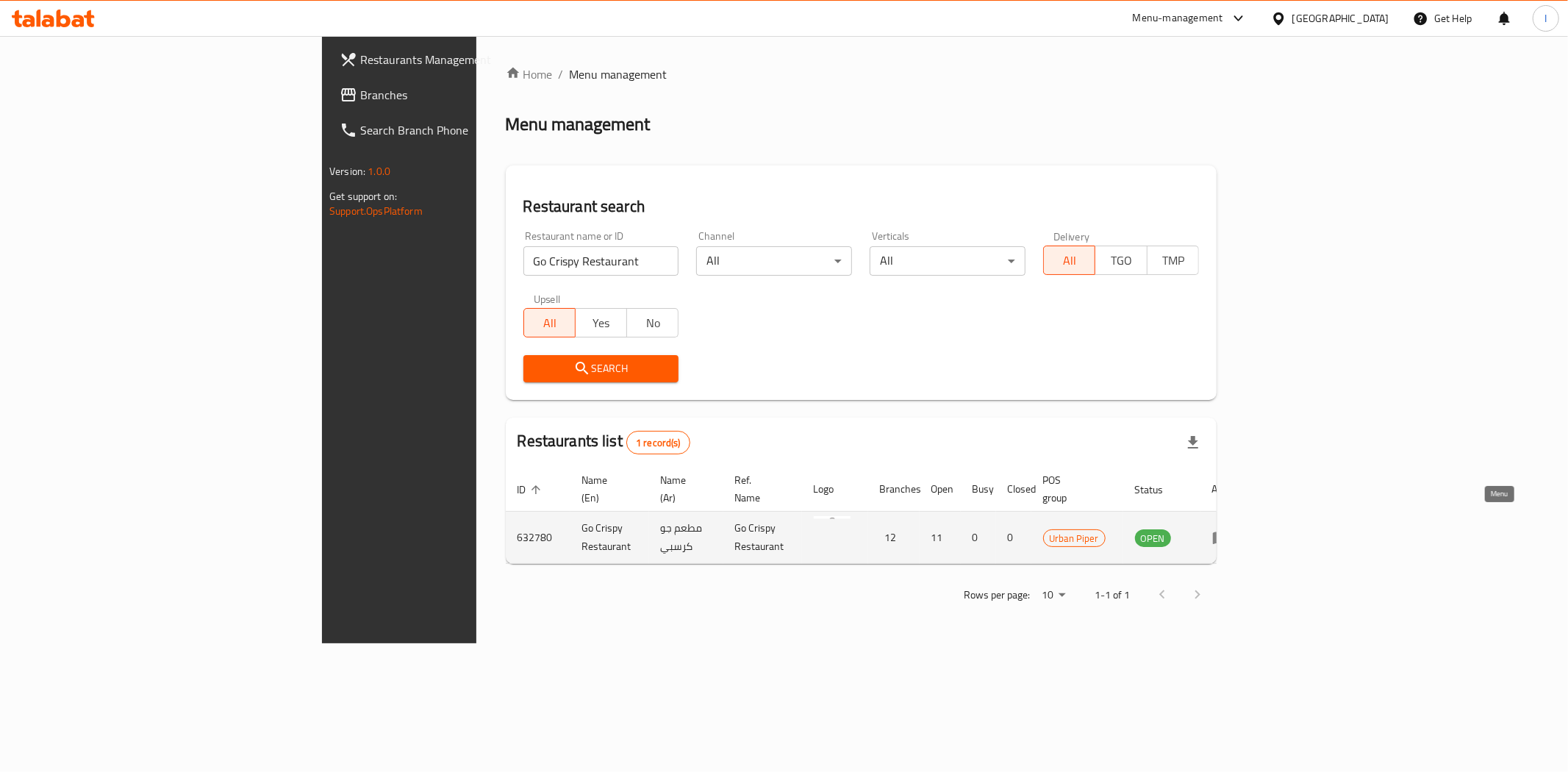
click at [1230, 529] on icon "enhanced table" at bounding box center [1222, 537] width 18 height 18
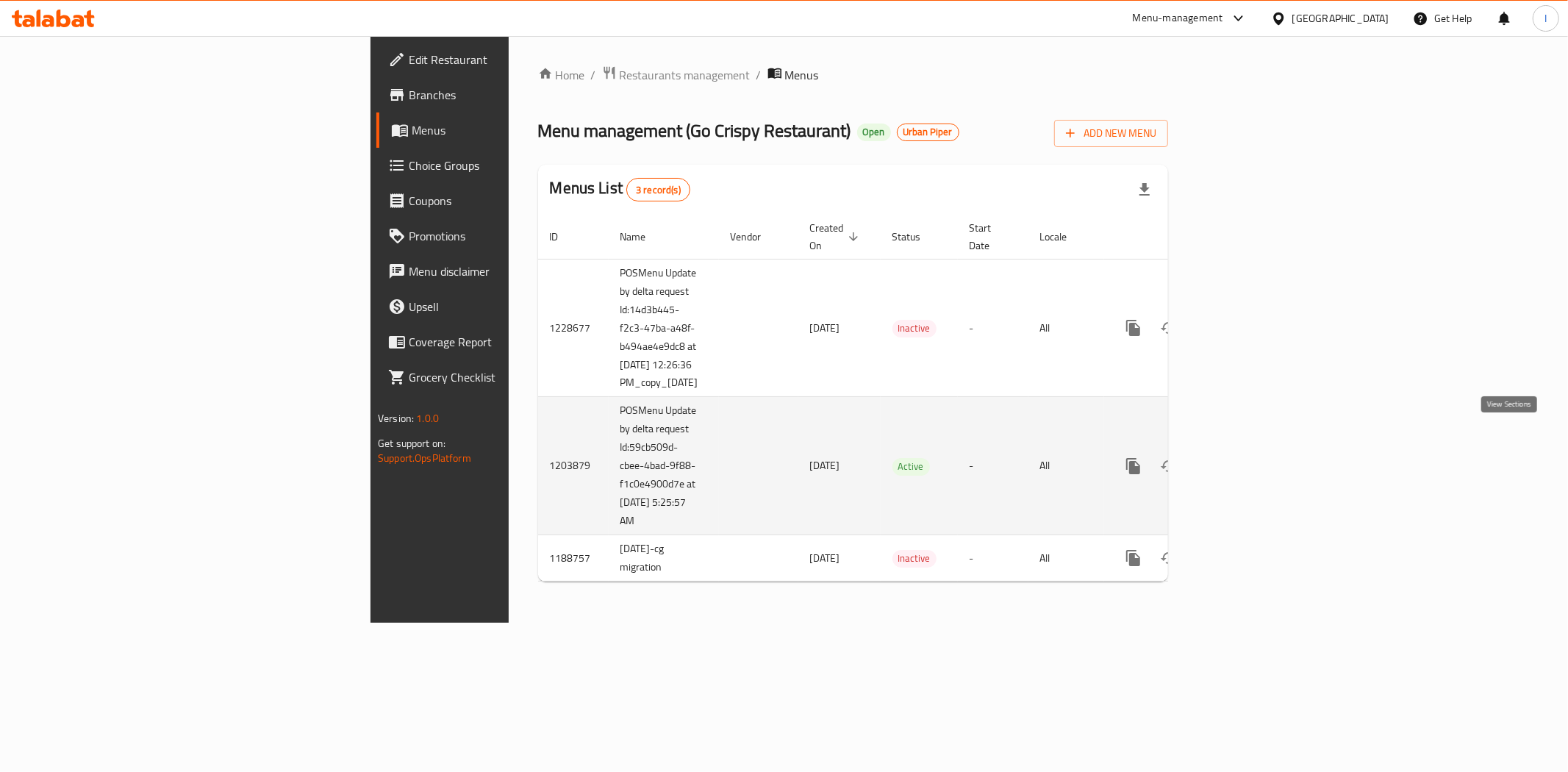
click at [1246, 460] on icon "enhanced table" at bounding box center [1239, 466] width 13 height 13
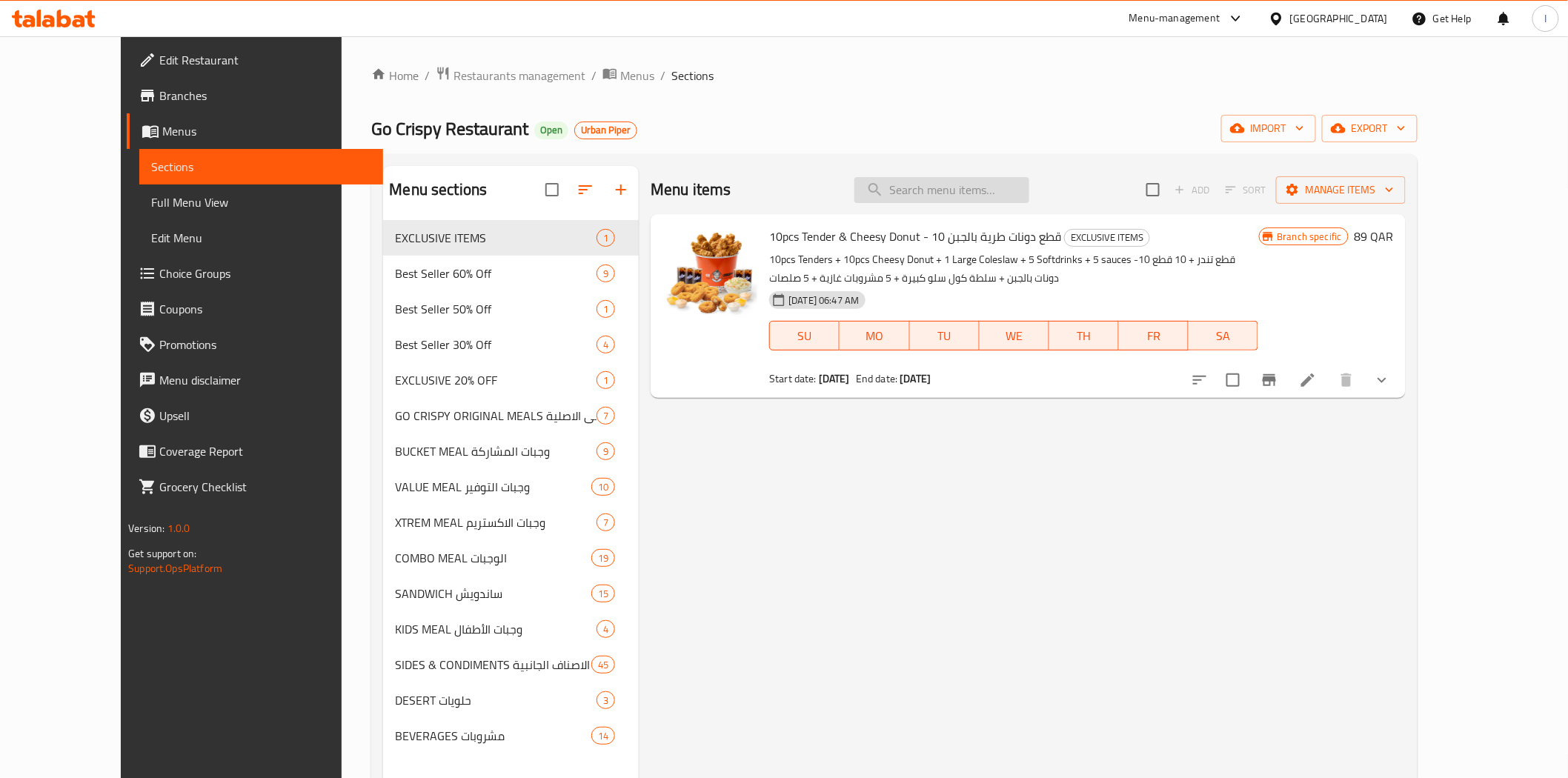
click at [1004, 192] on input "search" at bounding box center [942, 190] width 175 height 26
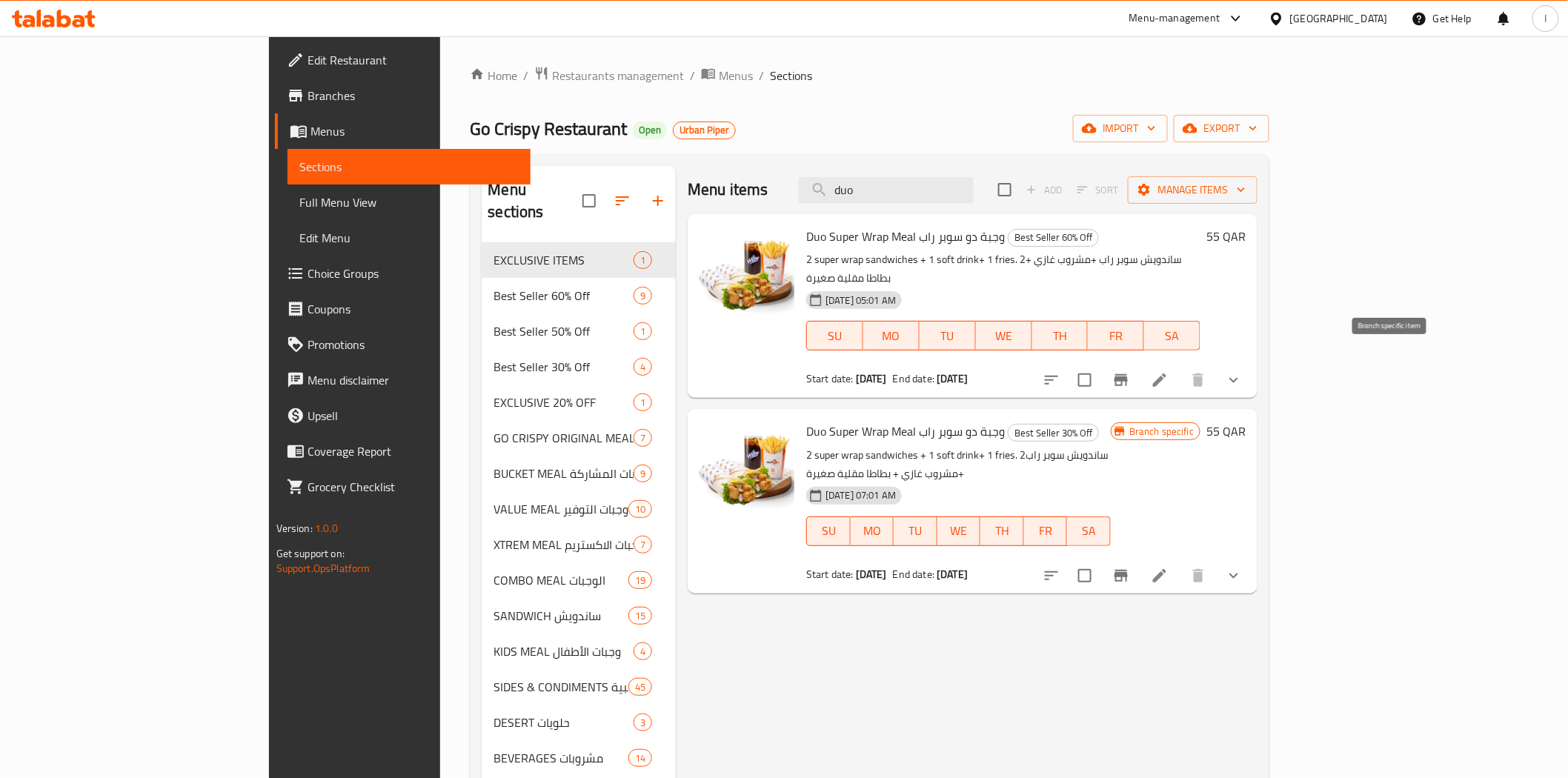
type input "duo"
click at [1139, 363] on button "Branch-specific-item" at bounding box center [1121, 380] width 35 height 35
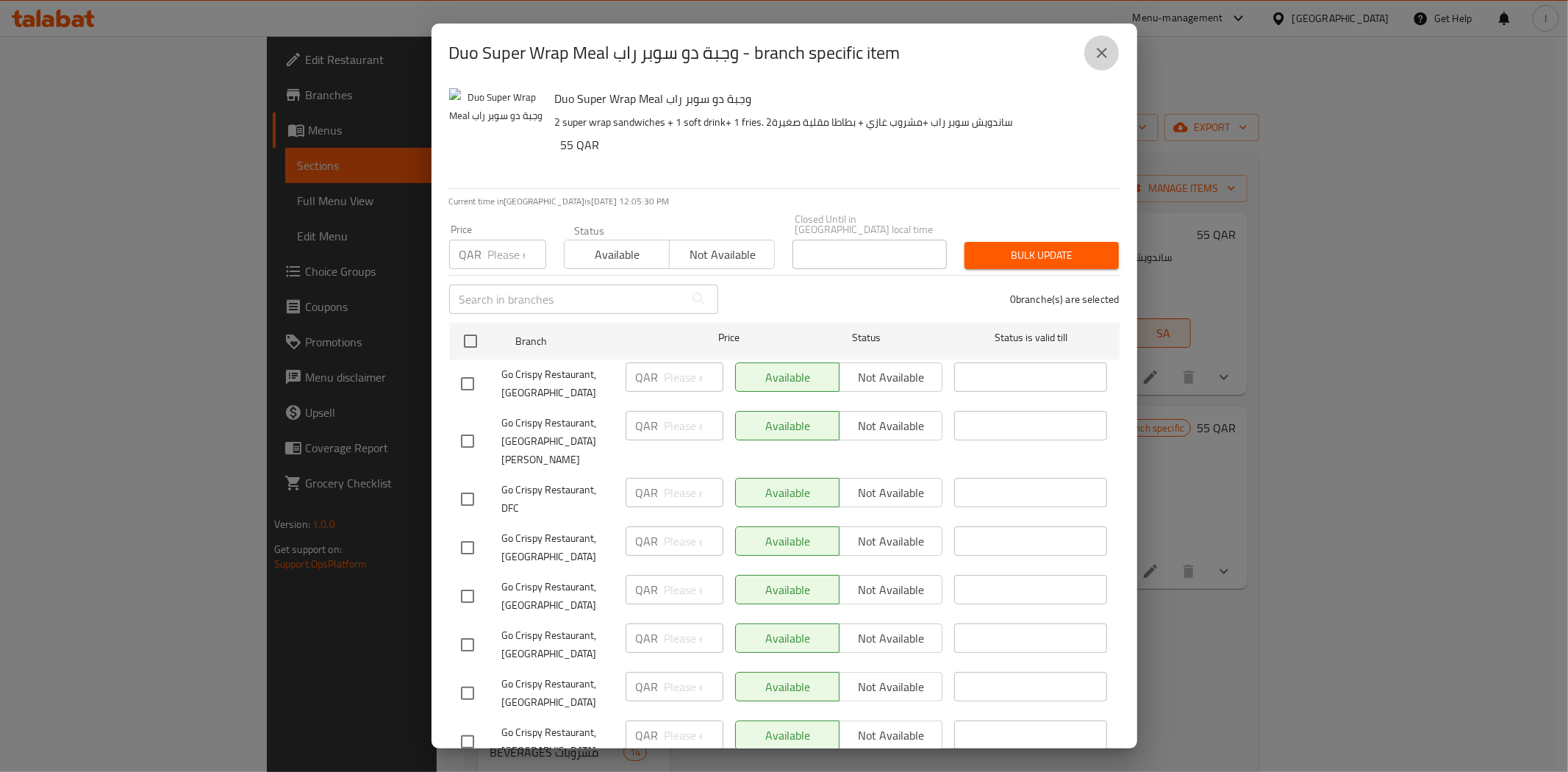
click at [1099, 53] on icon "close" at bounding box center [1102, 53] width 18 height 18
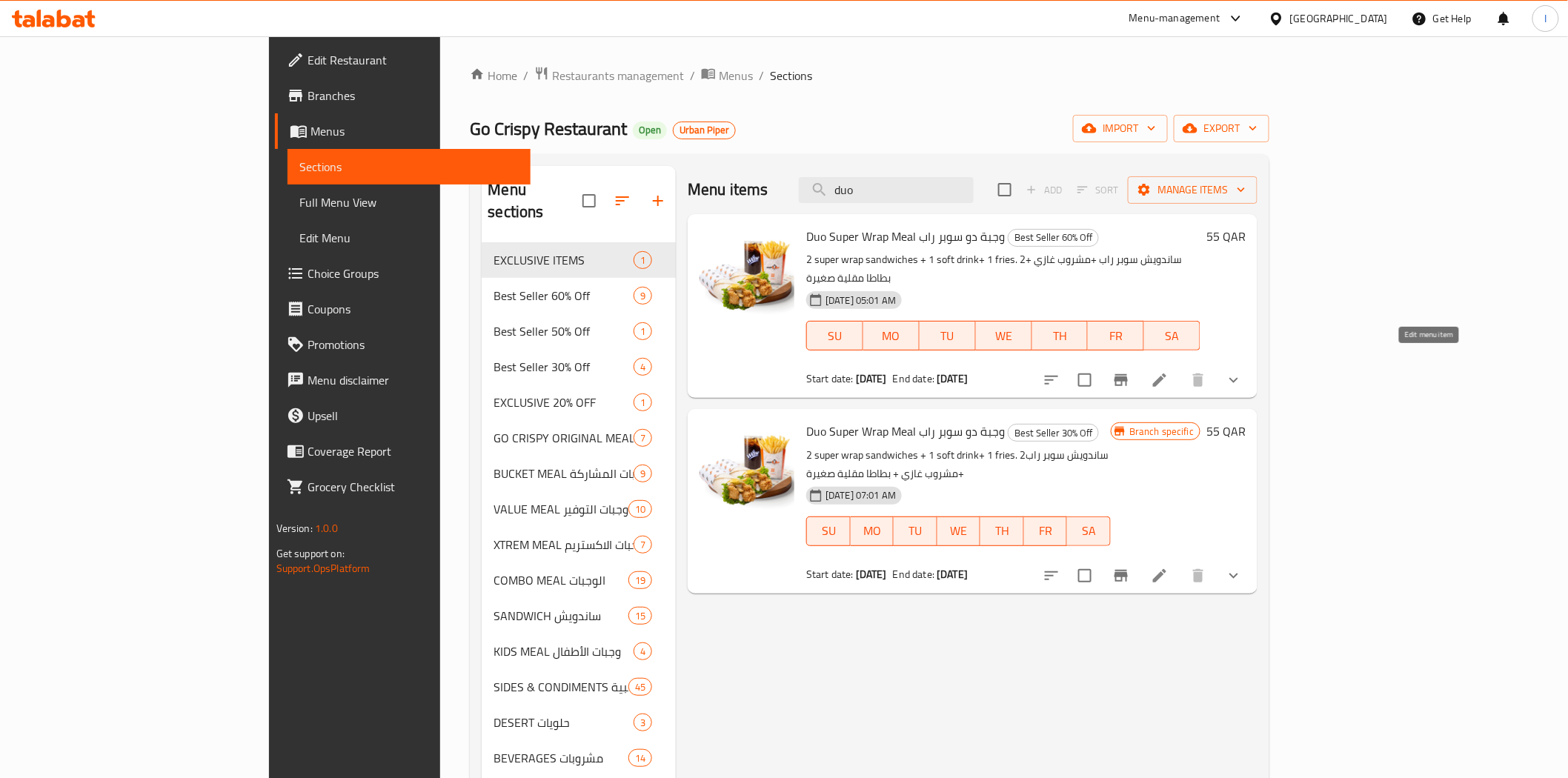
click at [1169, 371] on icon at bounding box center [1160, 380] width 18 height 18
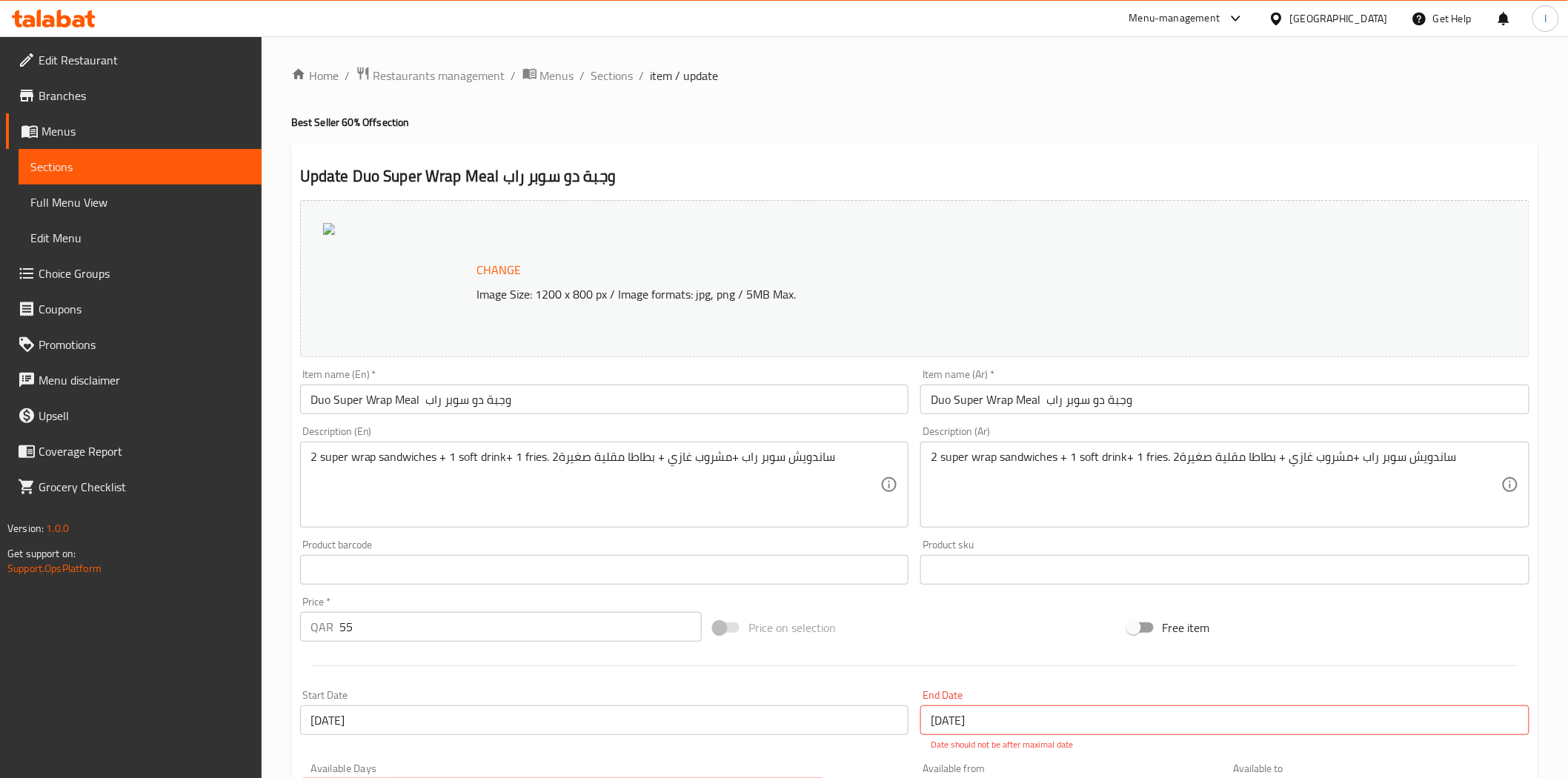
scroll to position [220, 0]
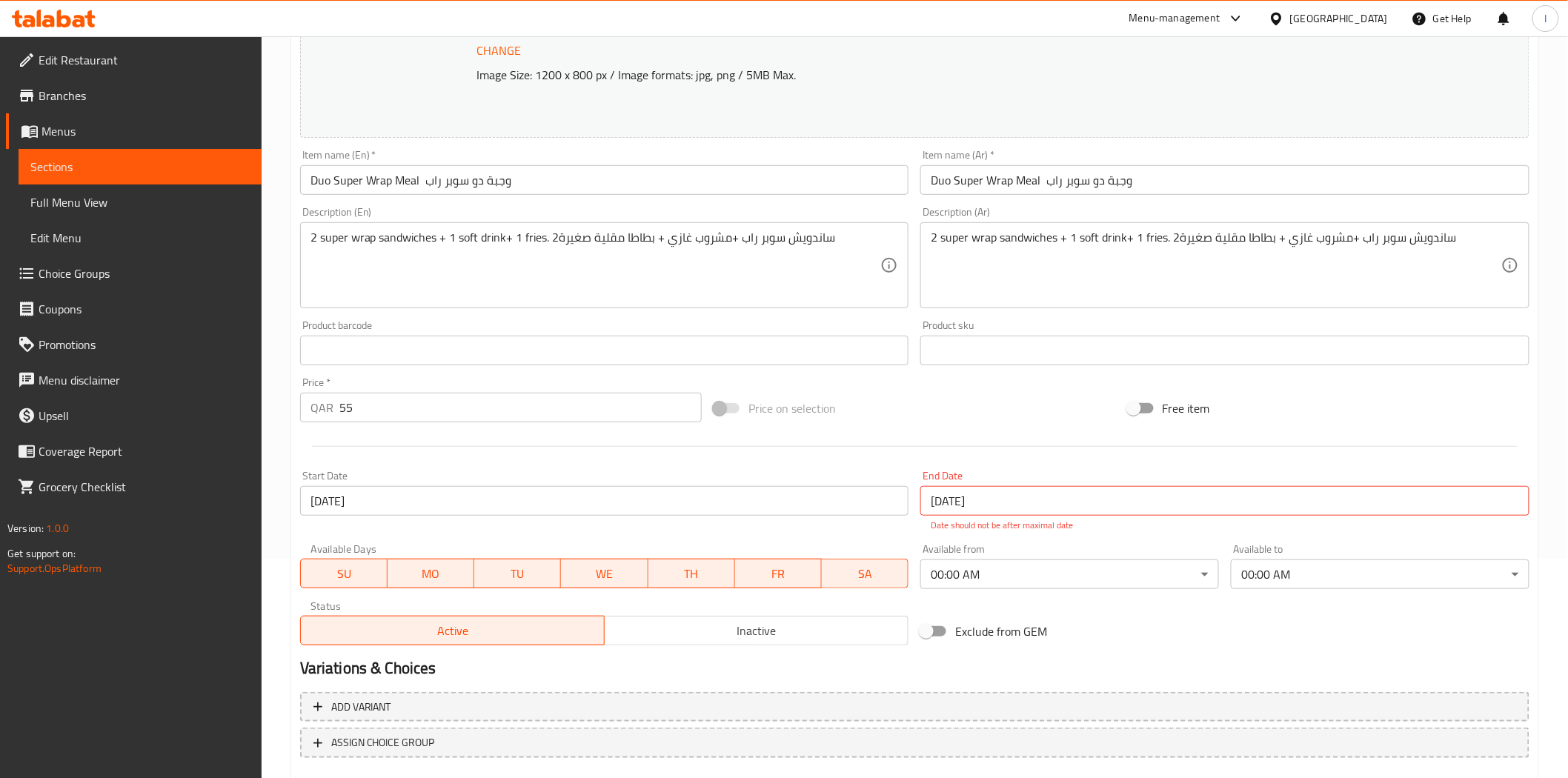
click at [1004, 499] on input "[DATE]" at bounding box center [1225, 501] width 609 height 30
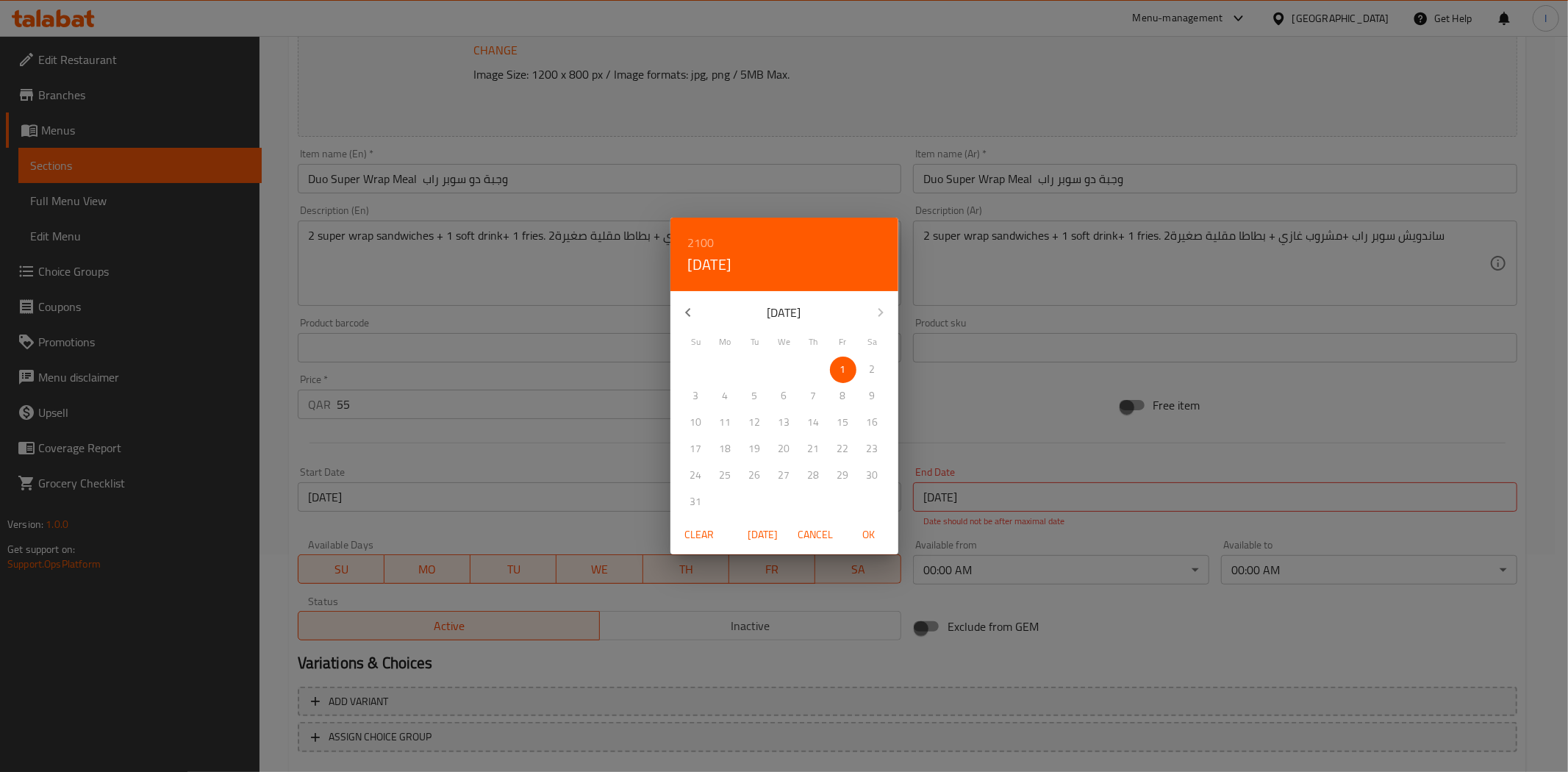
click at [872, 541] on span "OK" at bounding box center [869, 535] width 35 height 18
type input "[DATE]"
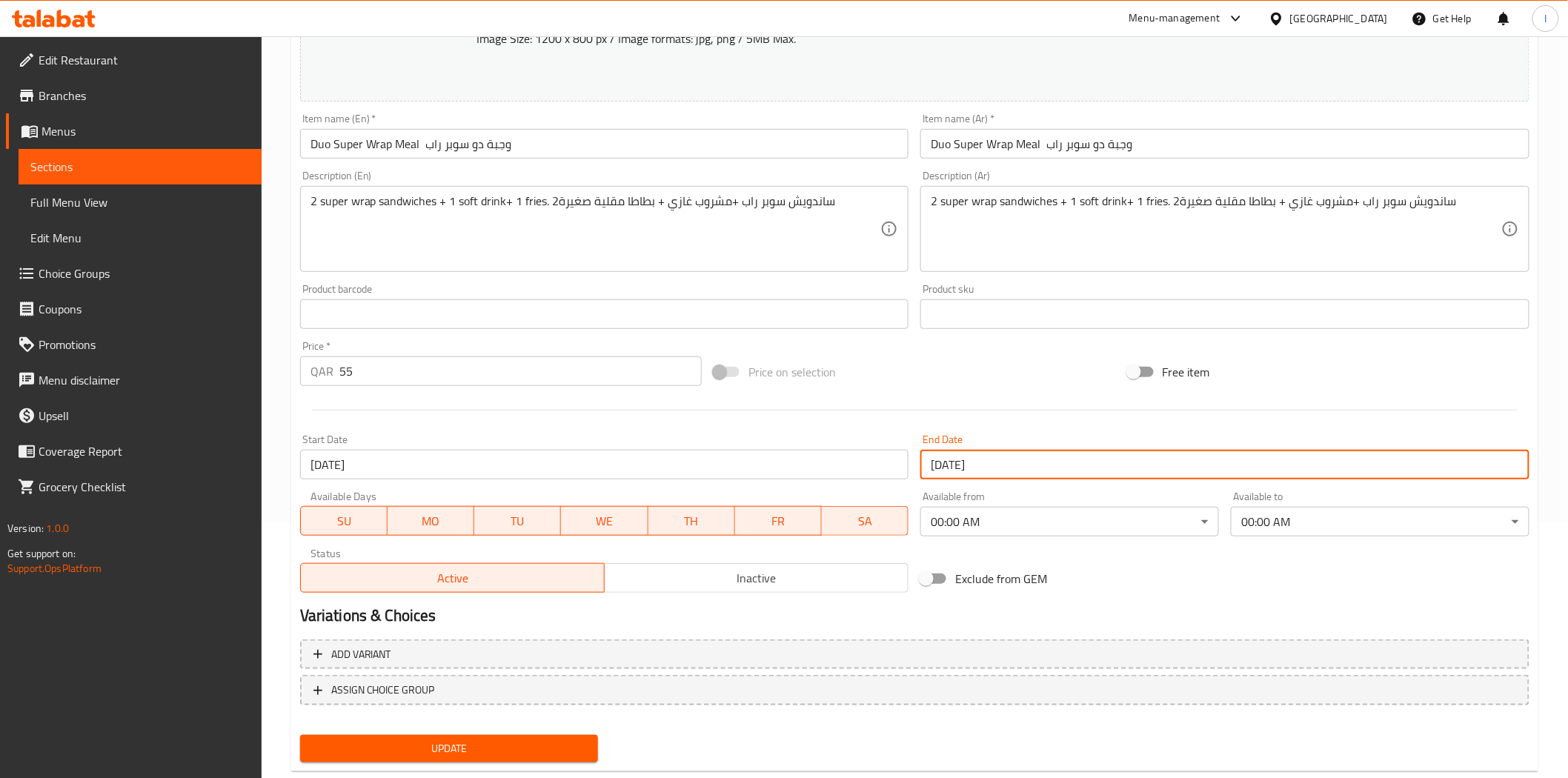
scroll to position [288, 0]
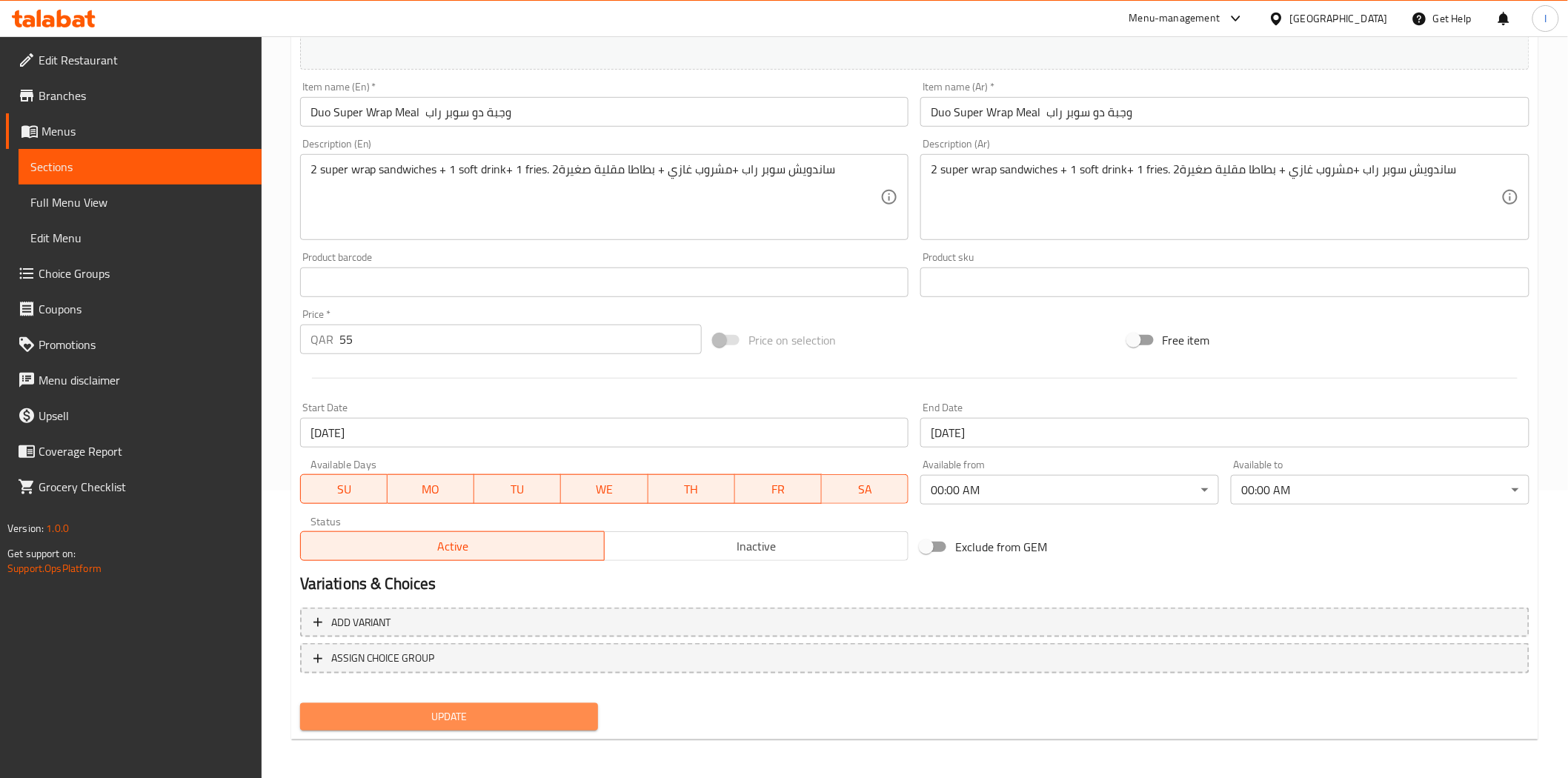
click at [503, 714] on span "Update" at bounding box center [450, 716] width 275 height 19
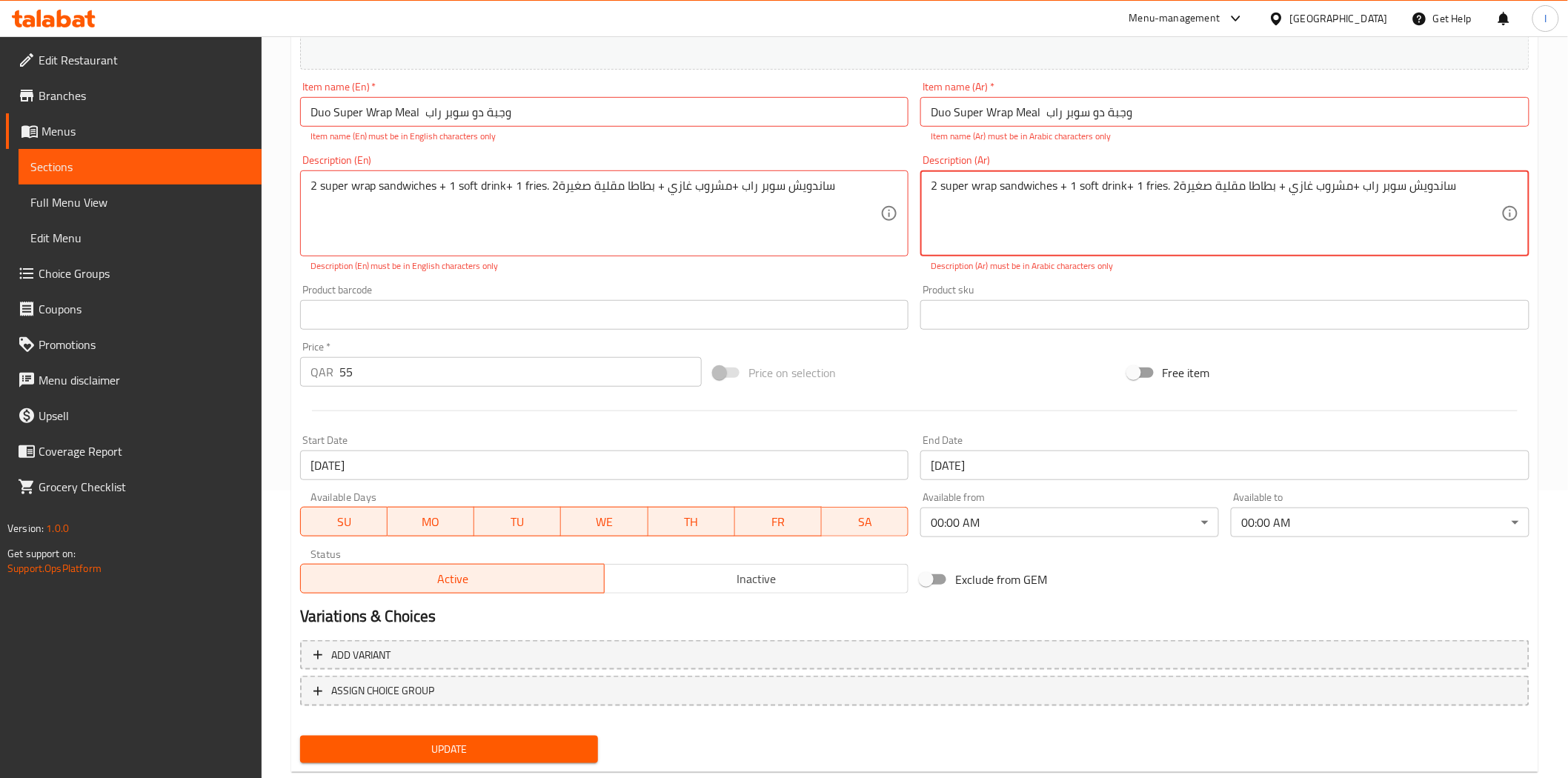
click at [1131, 189] on textarea "2 super wrap sandwiches + 1 soft drink+ 1 fries. 2ساندويش سوبر راب +مشروب غازي …" at bounding box center [1215, 214] width 571 height 71
type textarea "2 super wrap sandwiches + 1 soft drink+ 1 fries. 2ساندويش سوبر راب +مشروب غازي …"
click at [944, 240] on textarea "2 super wrap sandwiches + 1 soft drink+ 1 fries. 2ساندويش سوبر راب +مشروب غازي …" at bounding box center [1215, 214] width 571 height 71
type textarea "2 super wrap sandwiches + 1 soft drink+ 1 fries. 2ساندويش سوبر راب +مشروب غازي …"
drag, startPoint x: 415, startPoint y: 751, endPoint x: 449, endPoint y: 551, distance: 202.9
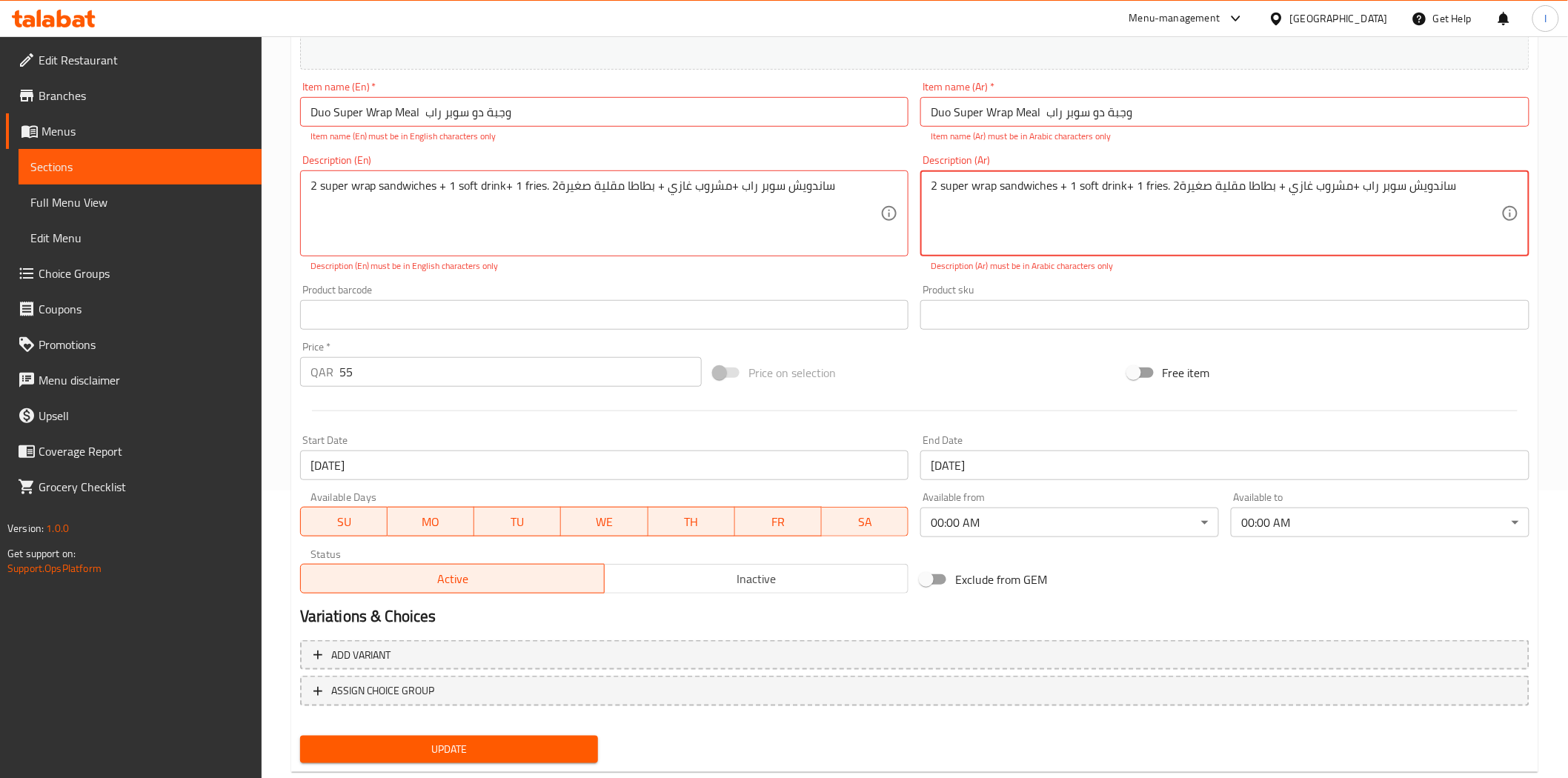
click at [416, 745] on span "Update" at bounding box center [450, 749] width 275 height 19
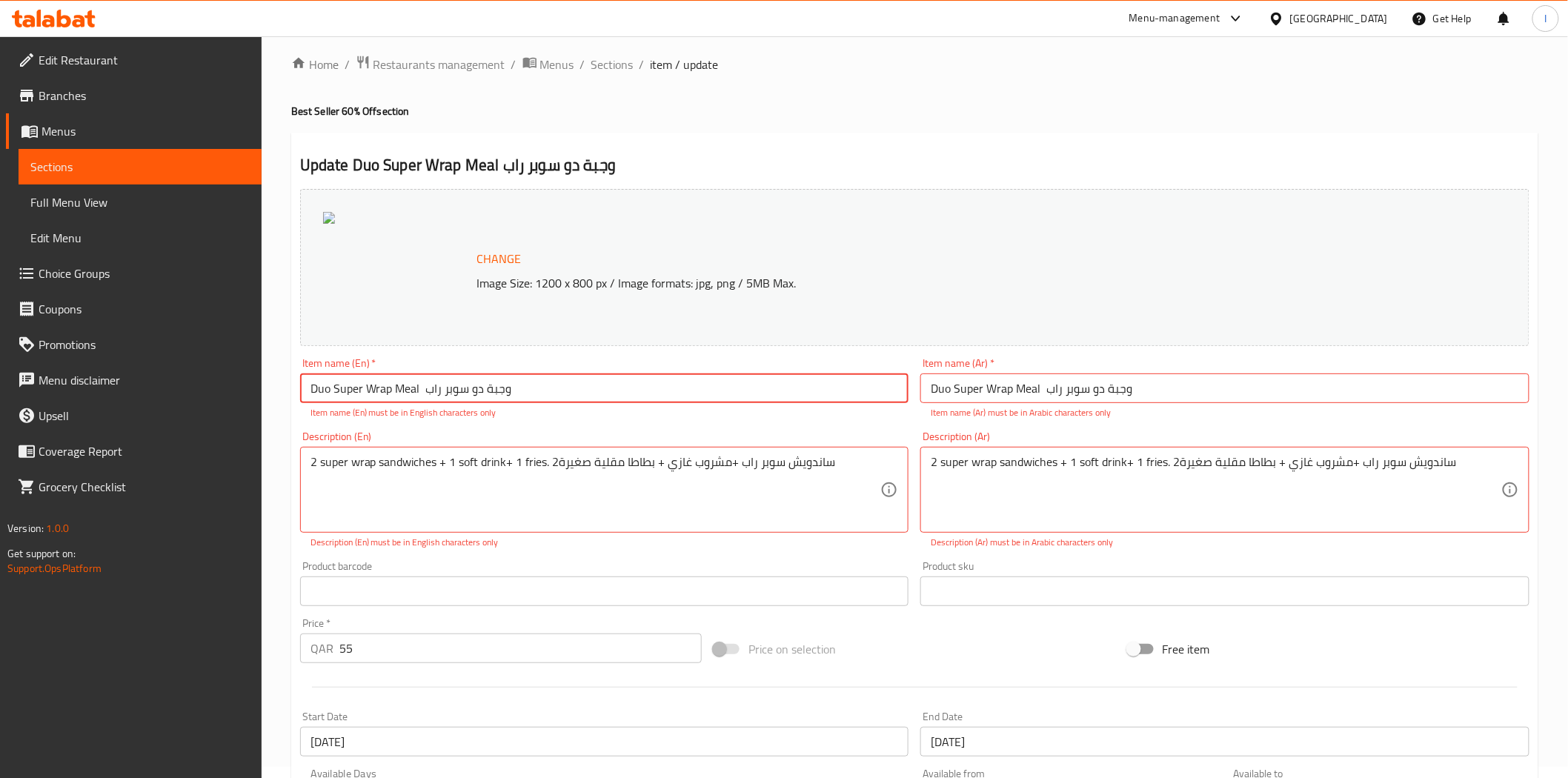
scroll to position [0, 0]
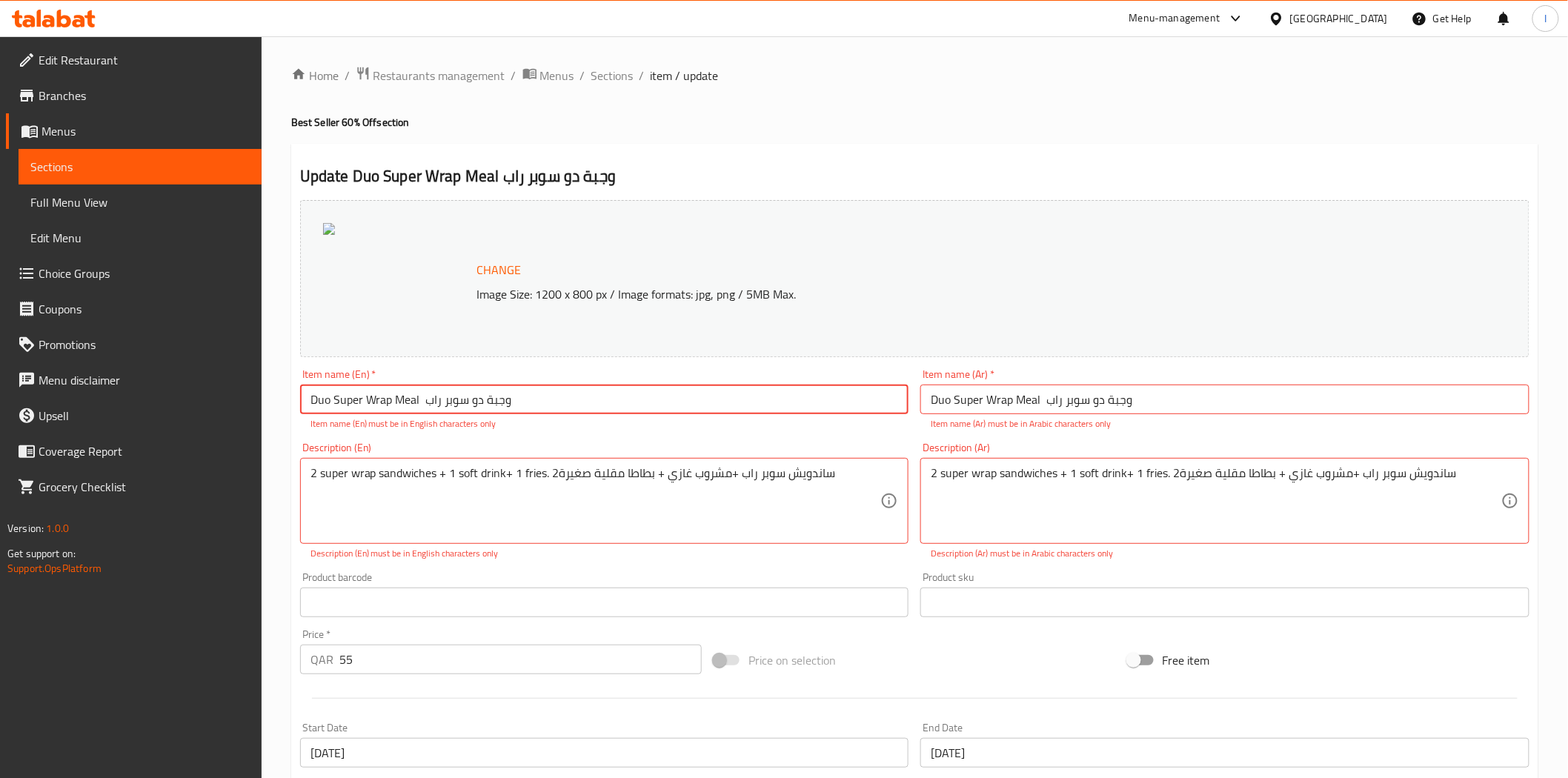
drag, startPoint x: 515, startPoint y: 401, endPoint x: 489, endPoint y: 400, distance: 26.0
click at [489, 400] on input "Duo Super Wrap Meal وجبة دو سوبر راب" at bounding box center [604, 400] width 609 height 30
type input "Duo Super Wrap Meal"
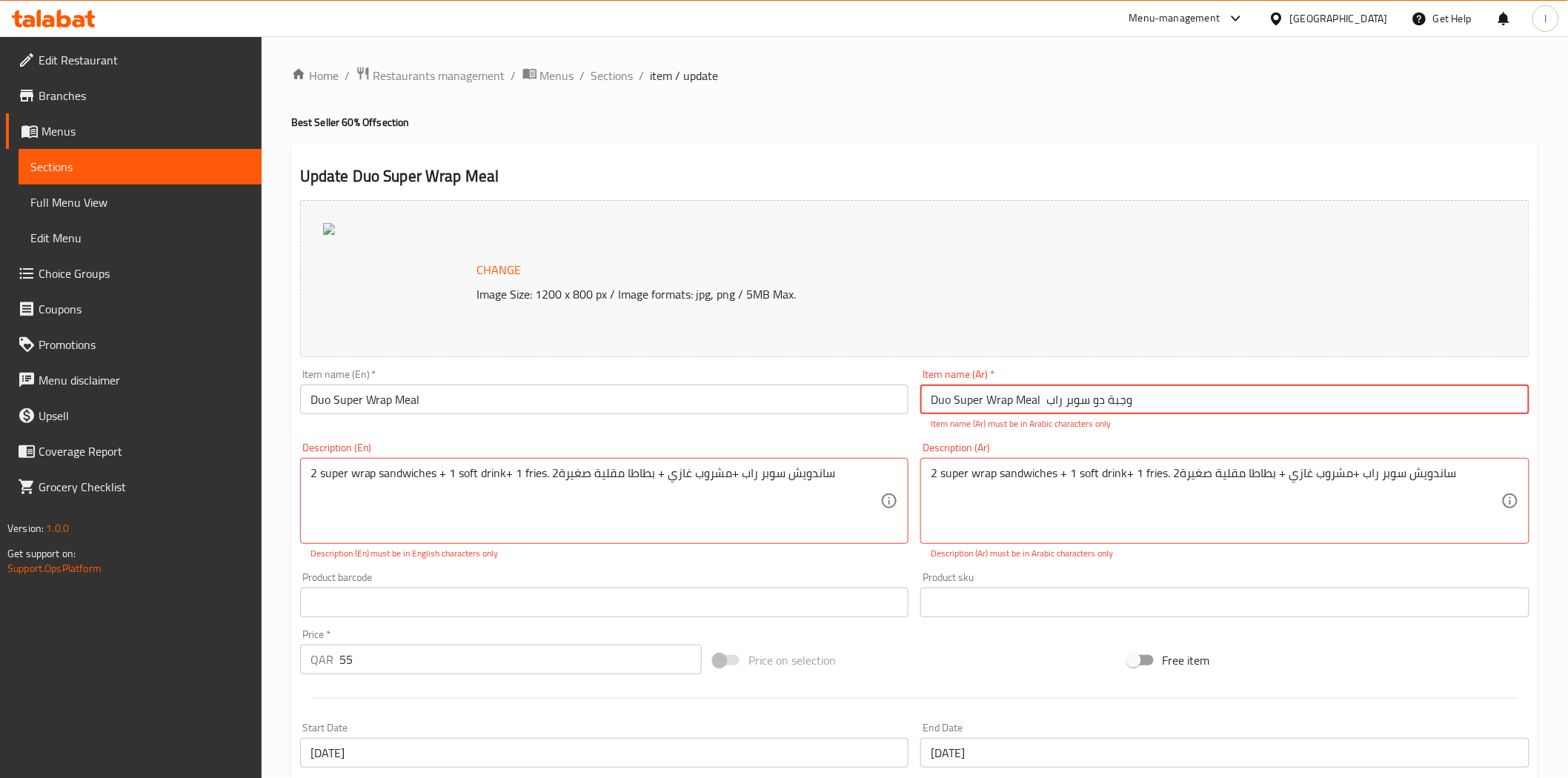
drag, startPoint x: 1041, startPoint y: 398, endPoint x: 930, endPoint y: 395, distance: 111.0
click at [930, 396] on input "Duo Super Wrap Meal وجبة دو سوبر راب" at bounding box center [1225, 400] width 609 height 30
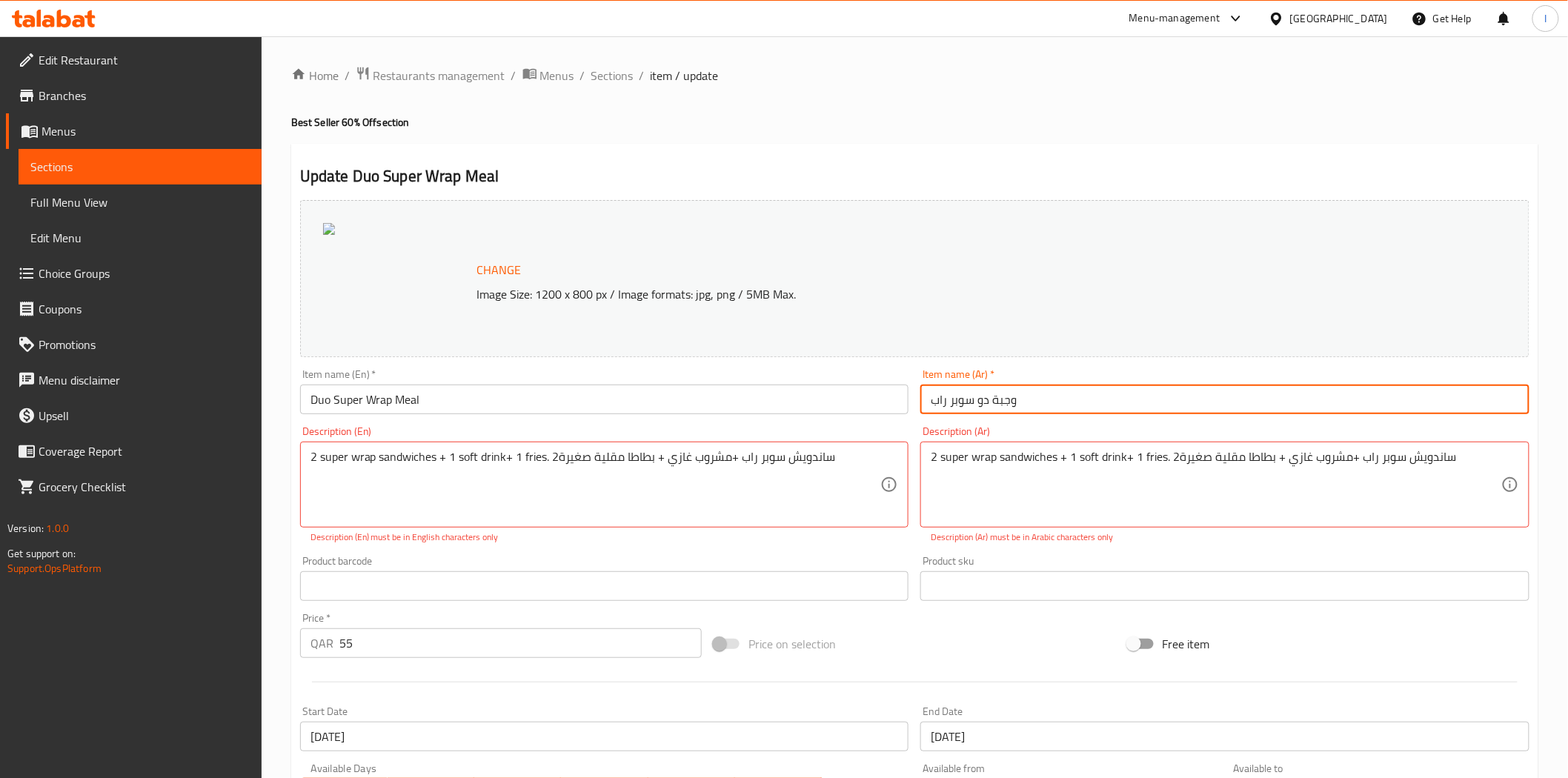
type input "وجبة دو سوبر راب"
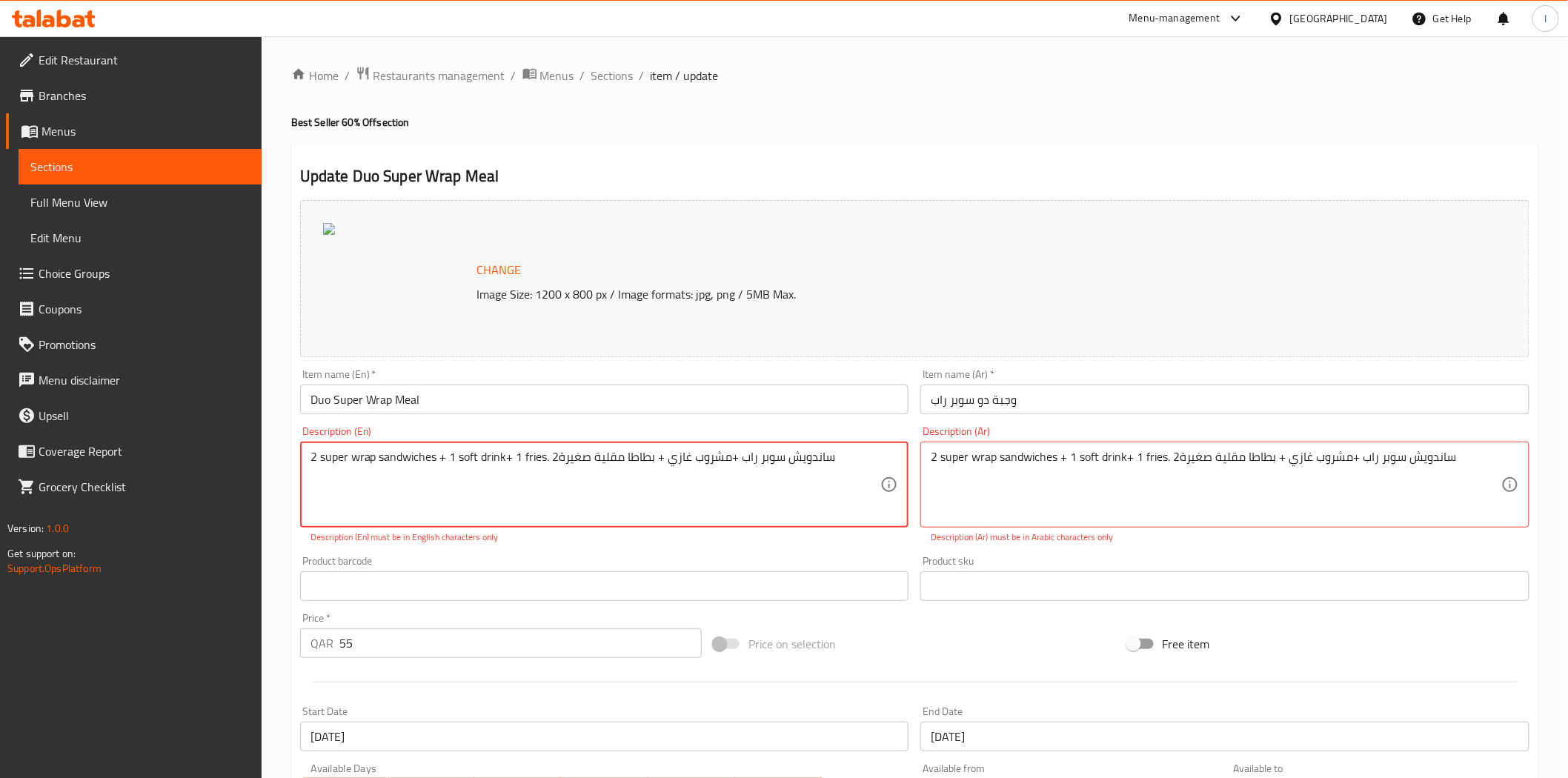
drag, startPoint x: 836, startPoint y: 456, endPoint x: 559, endPoint y: 457, distance: 277.0
click at [559, 457] on textarea "2 super wrap sandwiches + 1 soft drink+ 1 fries. 2ساندويش سوبر راب +مشروب غازي …" at bounding box center [595, 485] width 571 height 71
type textarea "2 super wrap sandwiches + 1 soft drink+ 1 fries. 2"
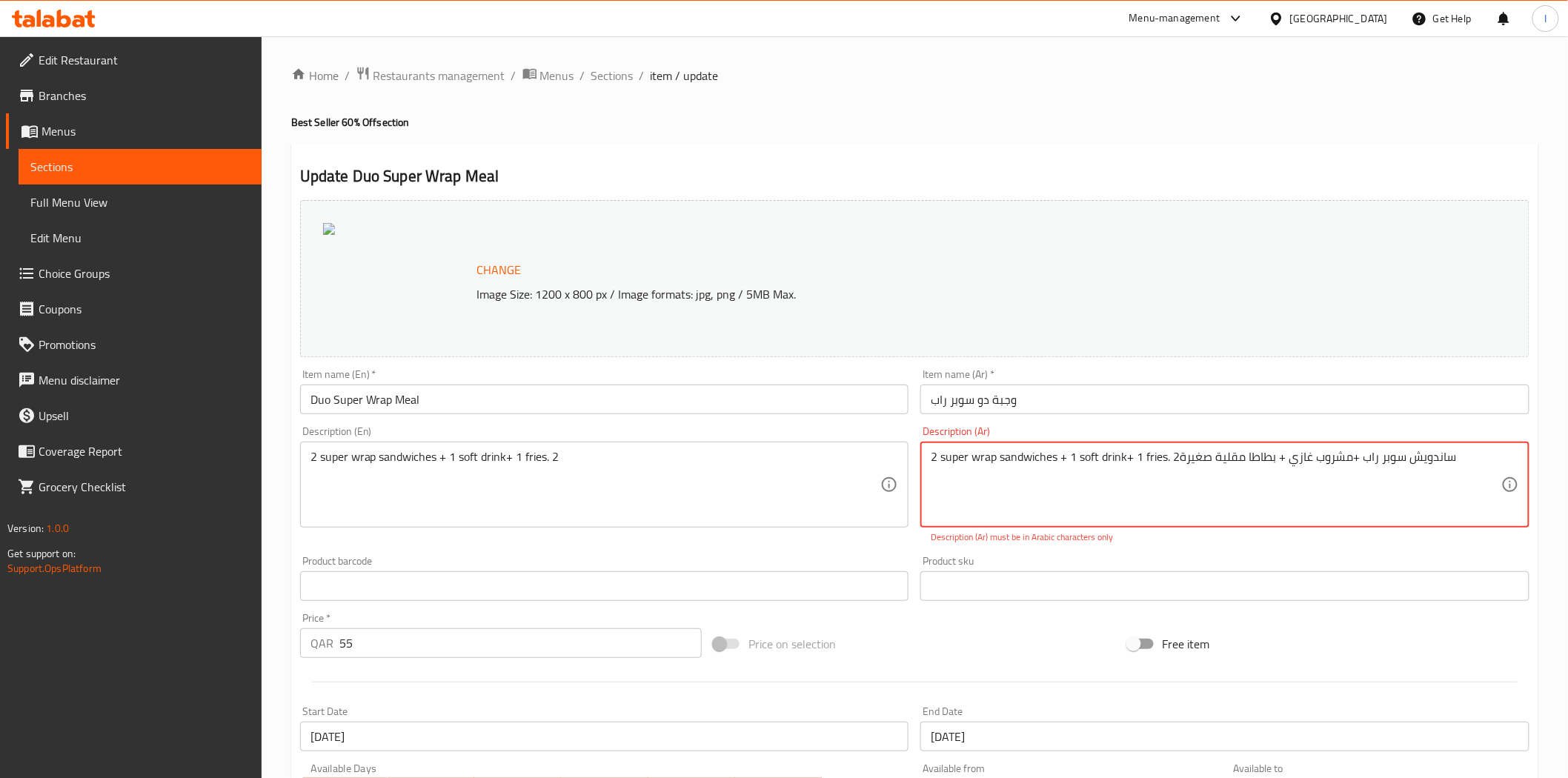
drag, startPoint x: 1168, startPoint y: 460, endPoint x: 930, endPoint y: 463, distance: 238.0
click at [930, 463] on div "2 super wrap sandwiches + 1 soft drink+ 1 fries. 2ساندويش سوبر راب +مشروب غازي …" at bounding box center [1225, 484] width 609 height 86
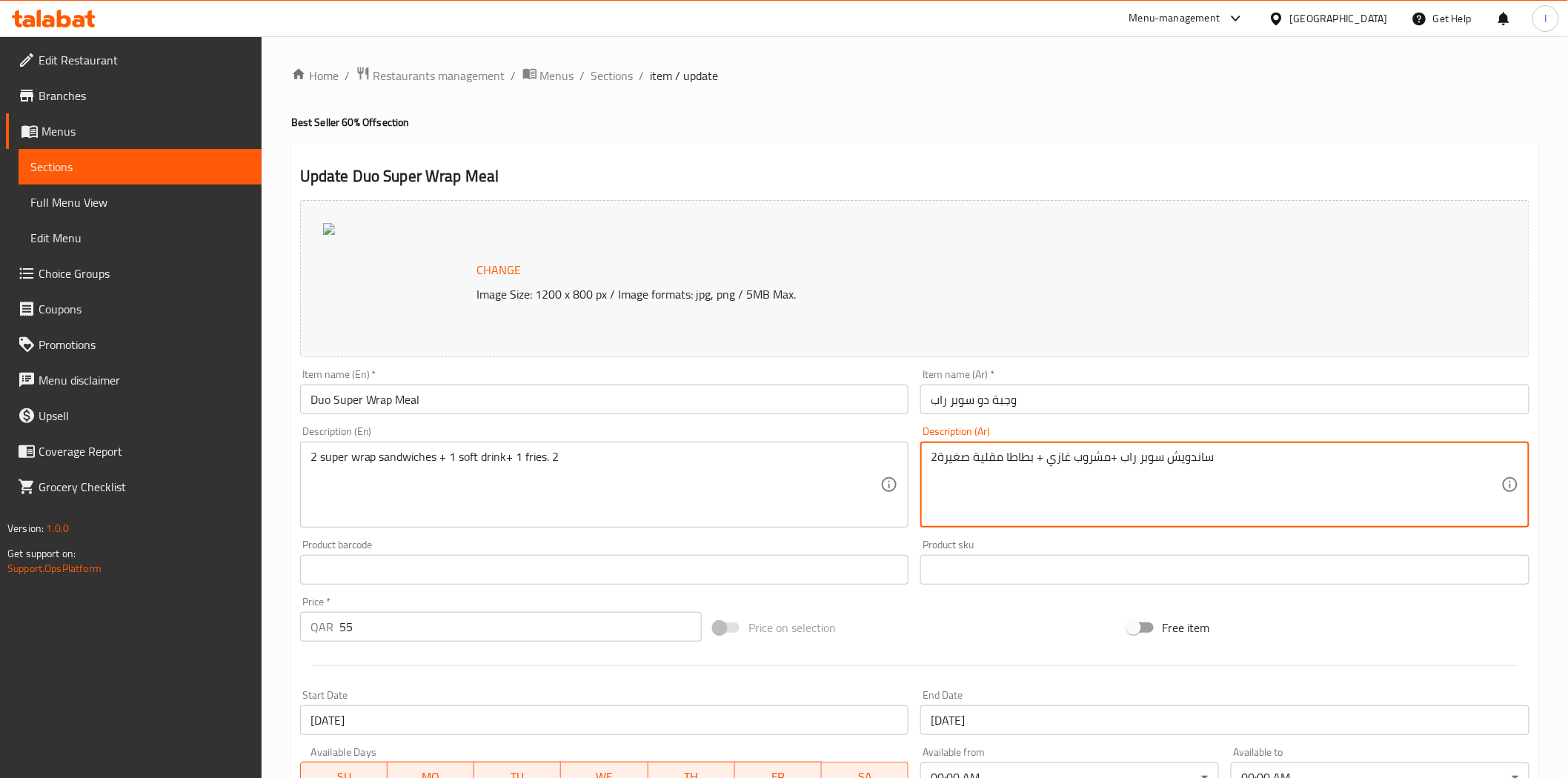
click at [988, 475] on textarea "2ساندويش سوبر راب +مشروب غازي + بطاطا مقلية صغيرة" at bounding box center [1215, 485] width 571 height 71
type textarea "2ساندويش سوبر راب +مشروب غازي + بطاطا مقلية صغيرة"
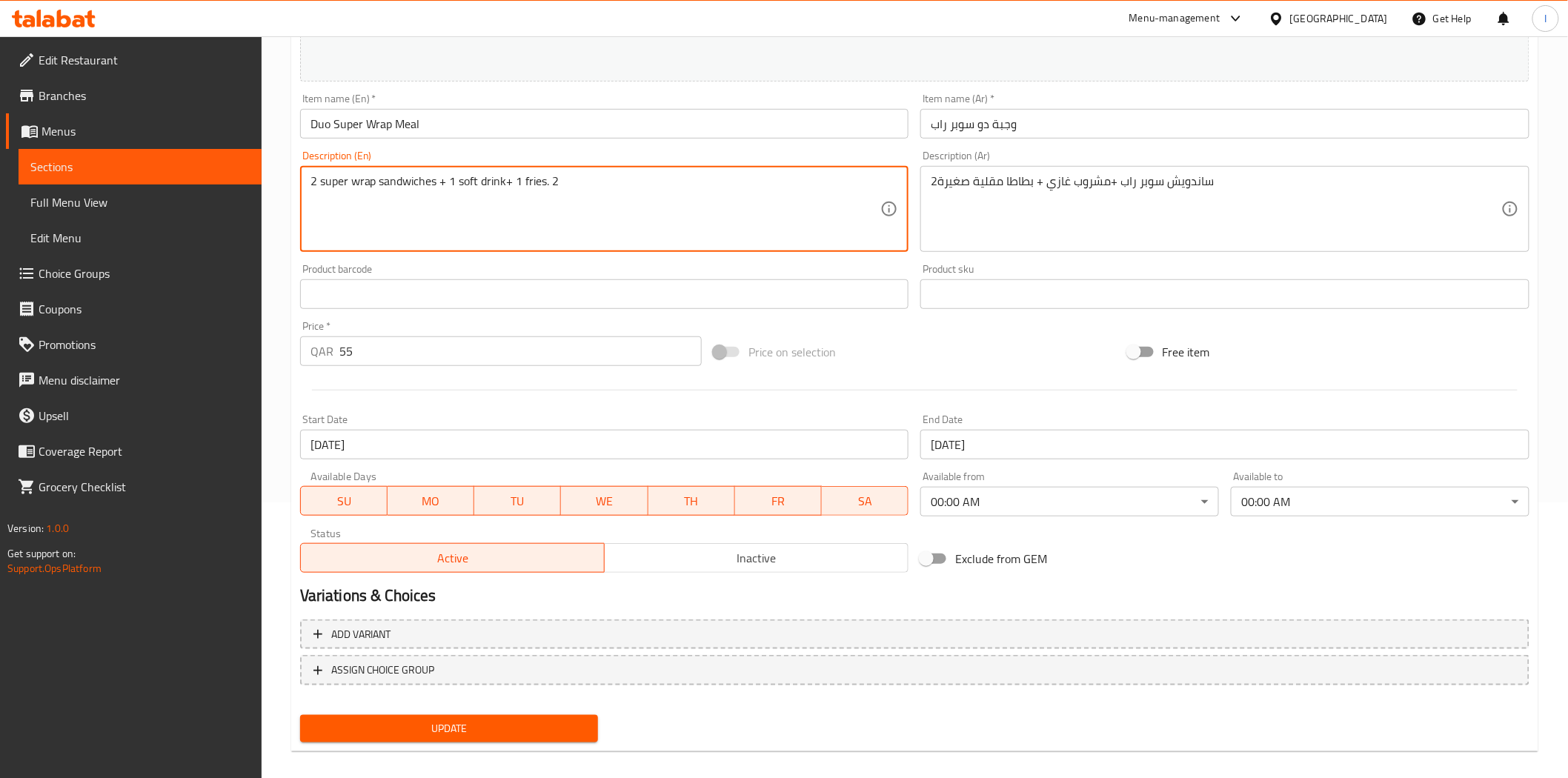
scroll to position [288, 0]
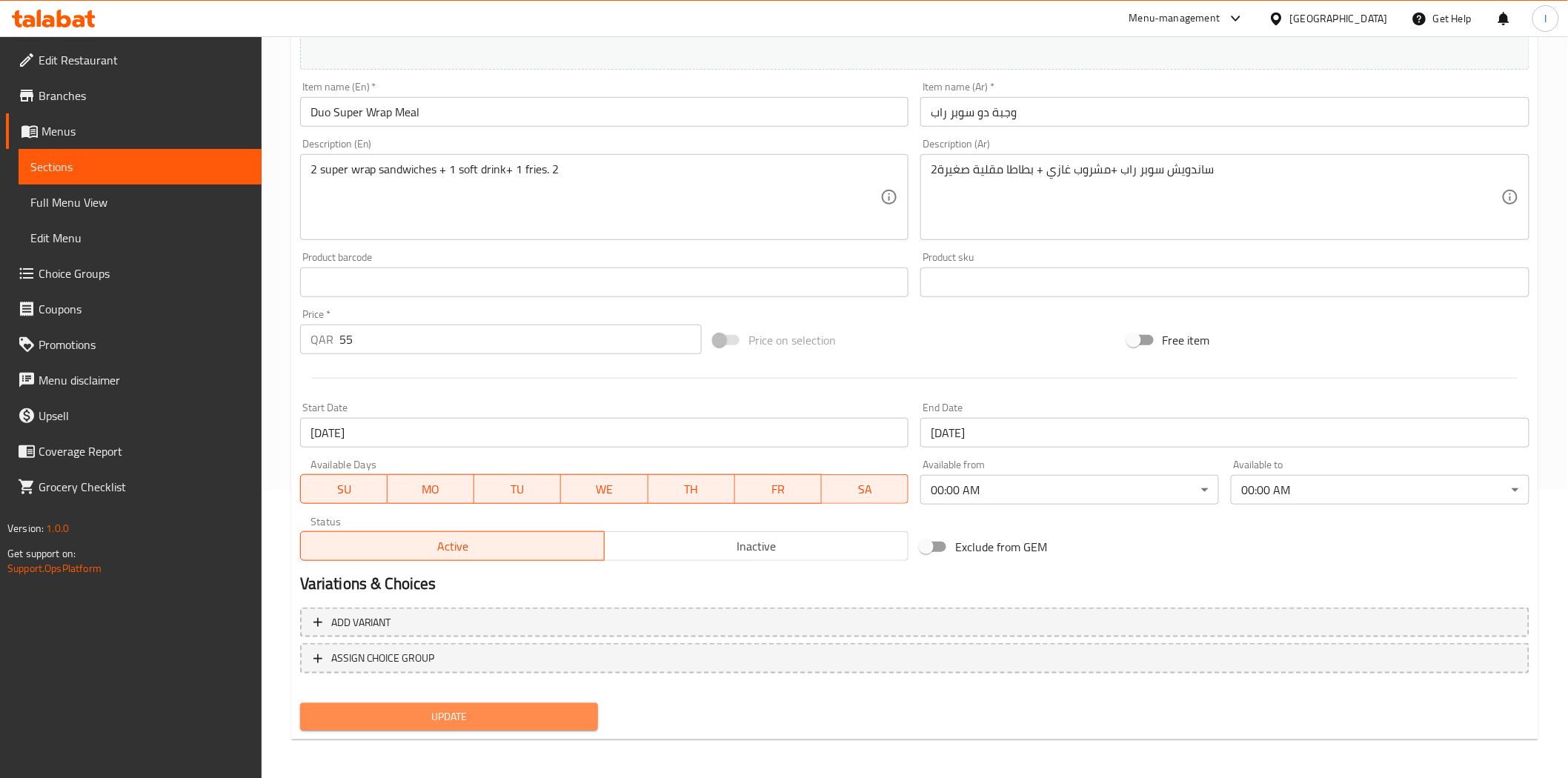
click at [526, 709] on span "Update" at bounding box center [450, 716] width 275 height 19
click at [472, 712] on span "Update" at bounding box center [450, 716] width 275 height 19
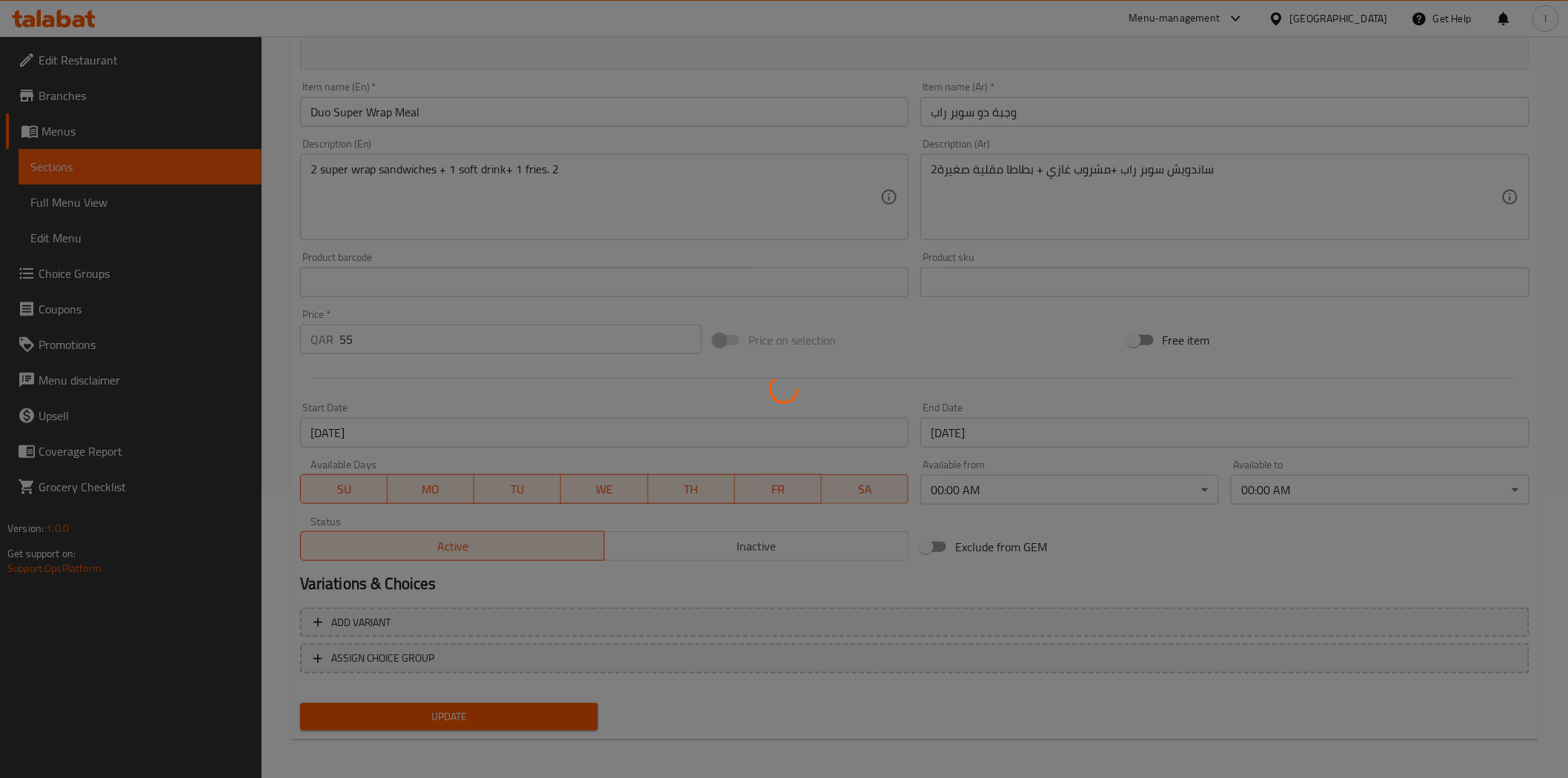
scroll to position [0, 0]
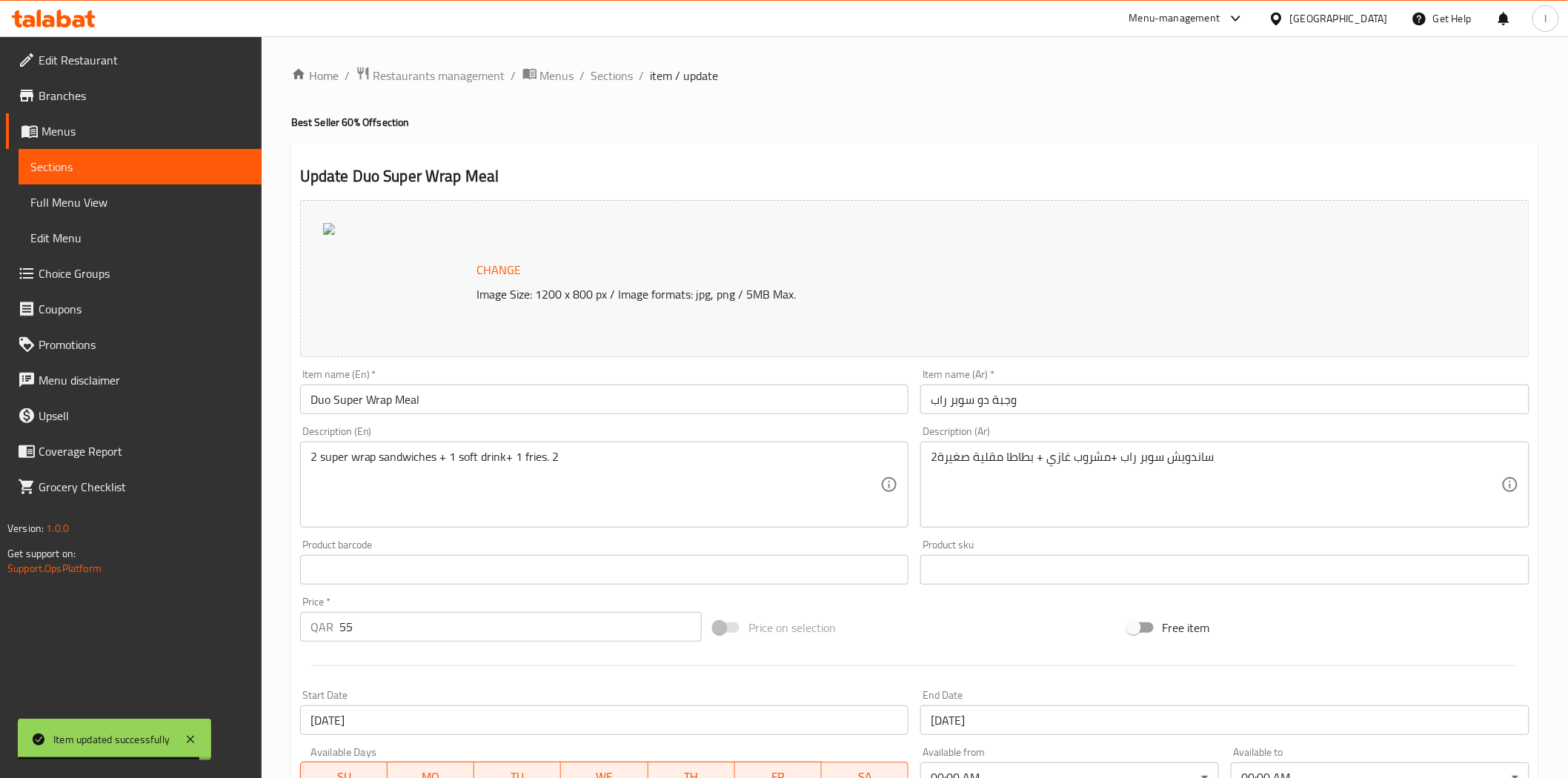
click at [40, 13] on icon at bounding box center [39, 18] width 4 height 17
